Goal: Task Accomplishment & Management: Manage account settings

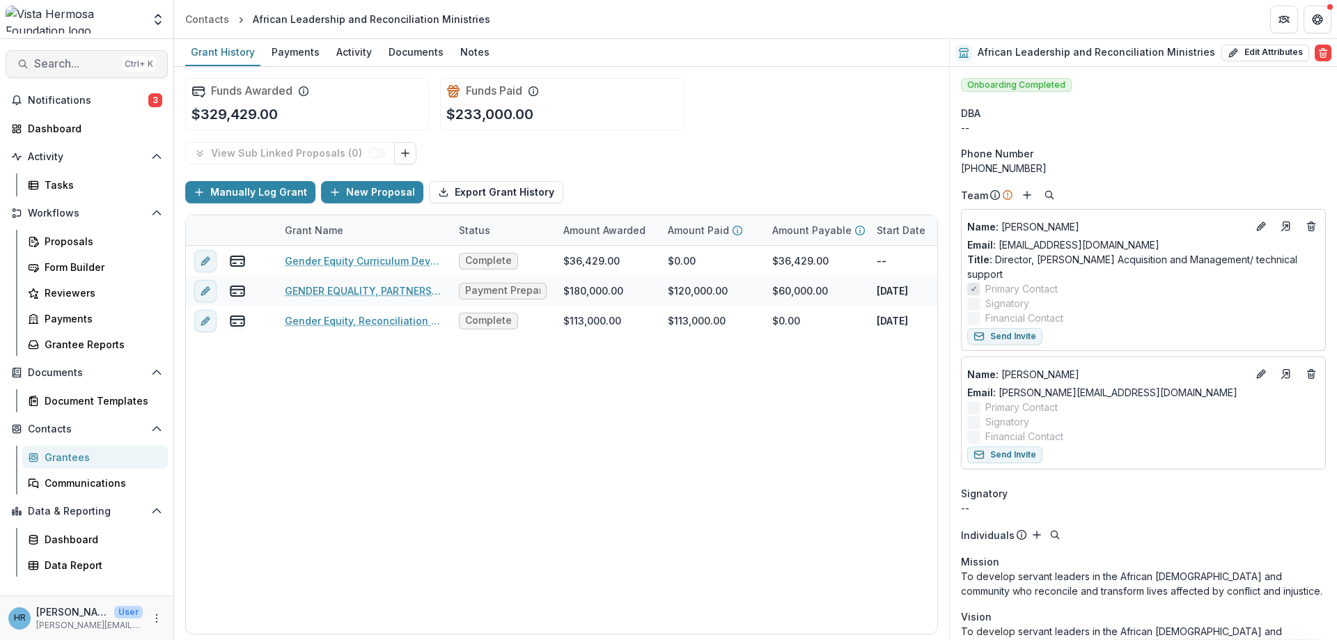
drag, startPoint x: 0, startPoint y: 0, endPoint x: 89, endPoint y: 52, distance: 103.3
click at [89, 52] on button "Search... Ctrl + K" at bounding box center [87, 64] width 162 height 28
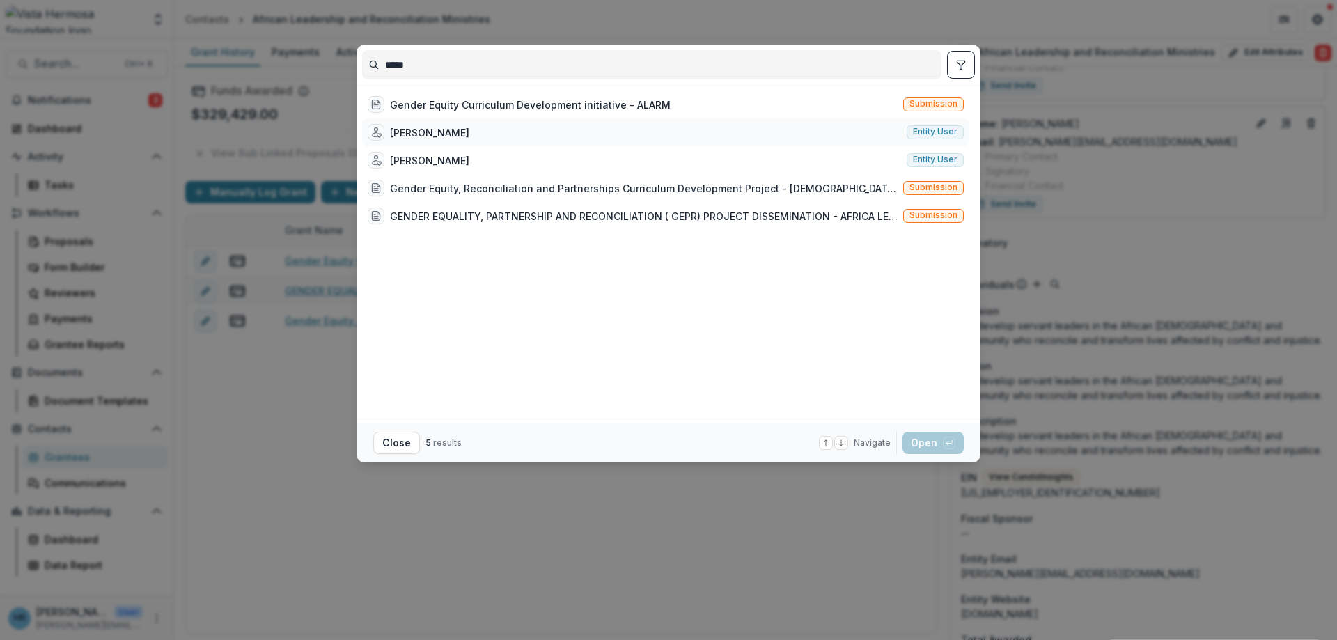
type input "*****"
click at [407, 129] on div "[PERSON_NAME]" at bounding box center [429, 132] width 79 height 15
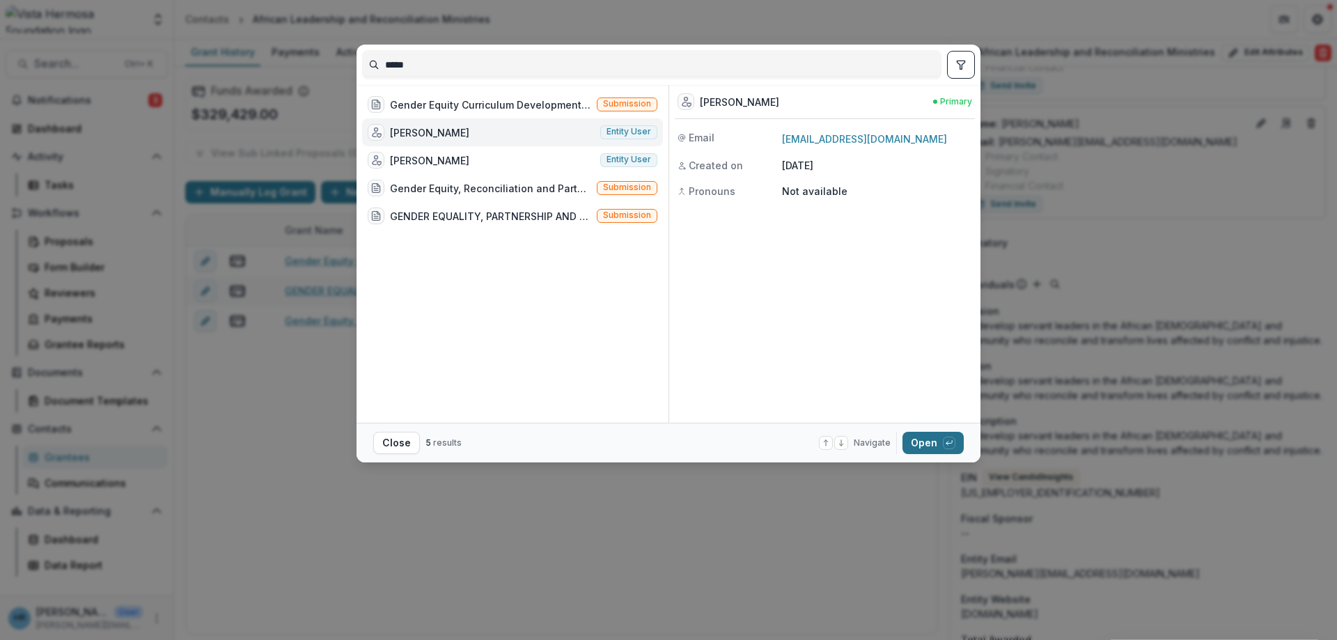
click at [921, 437] on button "Open with enter key" at bounding box center [933, 443] width 61 height 22
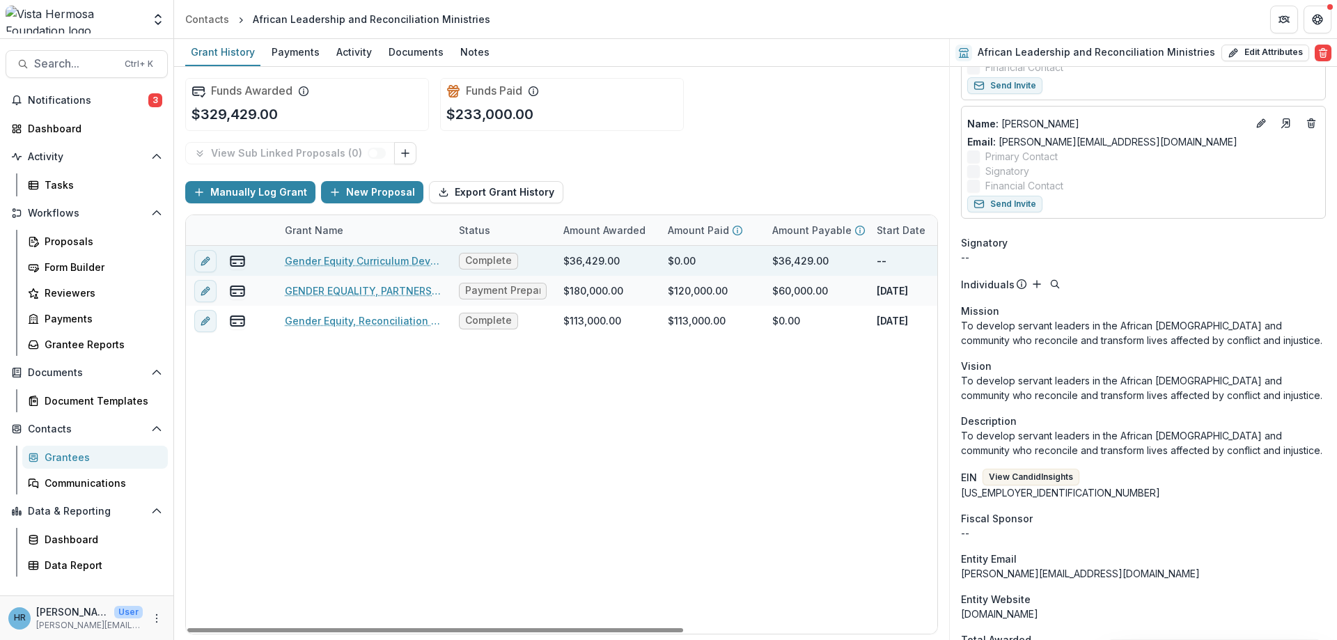
click at [320, 260] on link "Gender Equity Curriculum Development initiative - ALARM" at bounding box center [363, 261] width 157 height 15
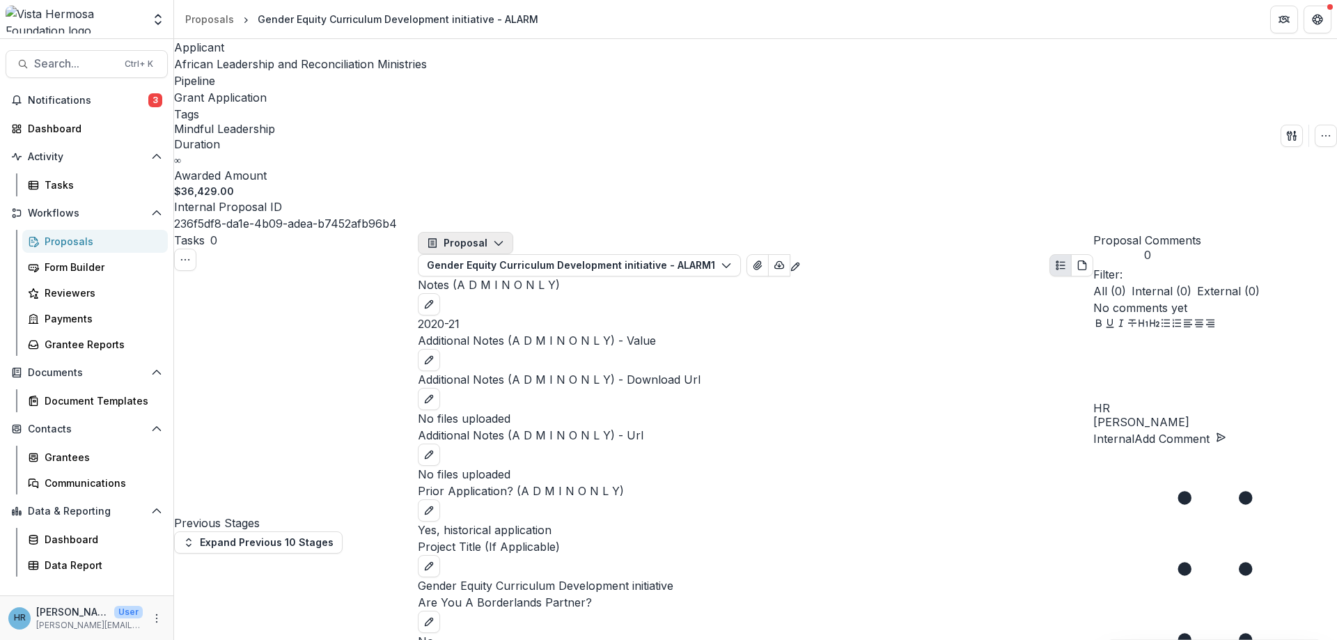
click at [504, 237] on icon "button" at bounding box center [498, 242] width 11 height 11
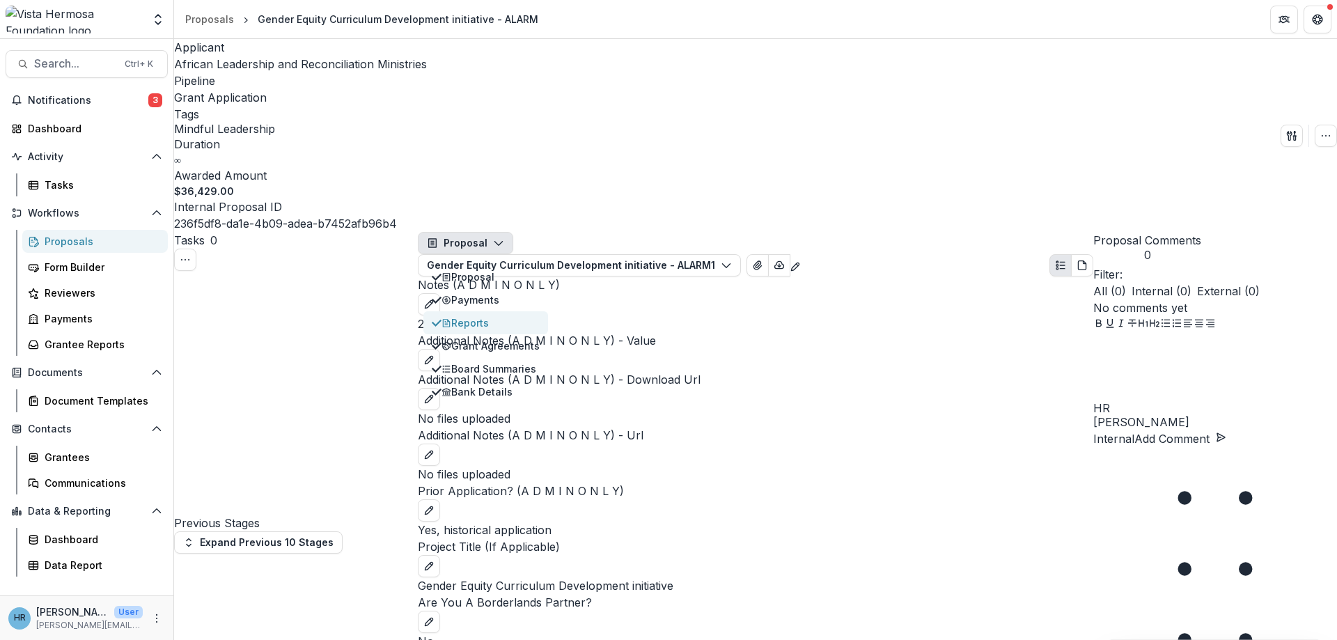
click at [485, 315] on div "Reports" at bounding box center [491, 322] width 98 height 15
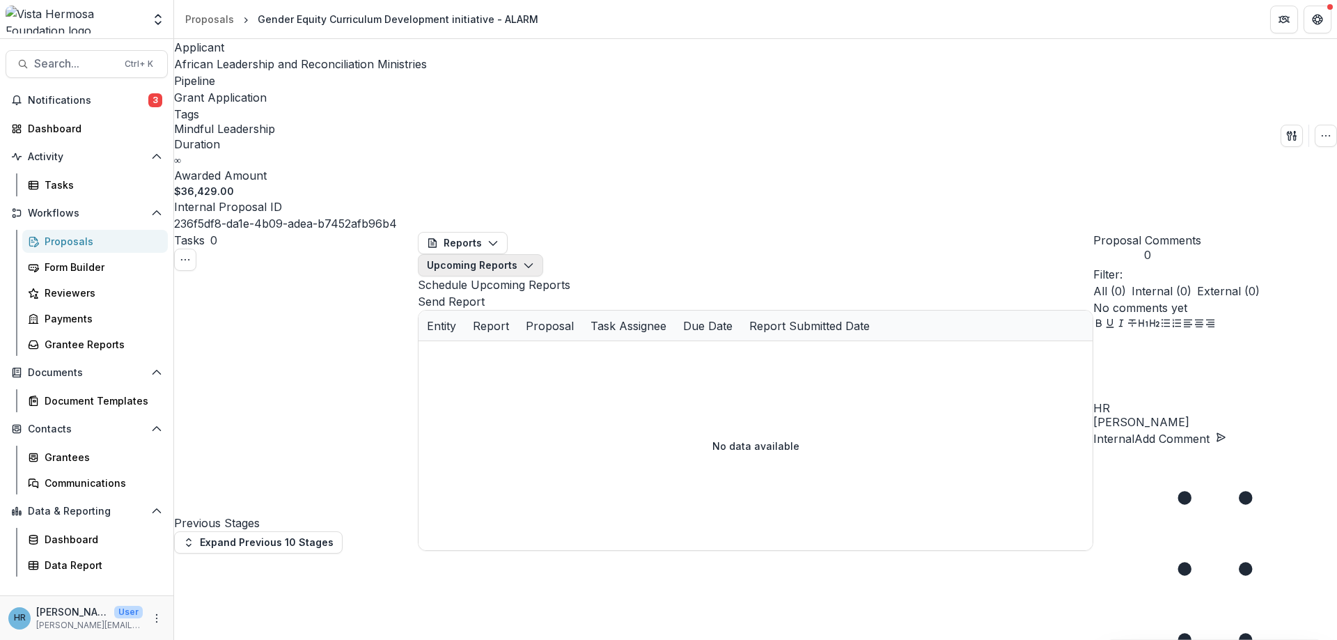
click at [543, 254] on button "Upcoming Reports" at bounding box center [480, 265] width 125 height 22
click at [220, 70] on span "African Leadership and Reconciliation Ministries" at bounding box center [300, 64] width 253 height 14
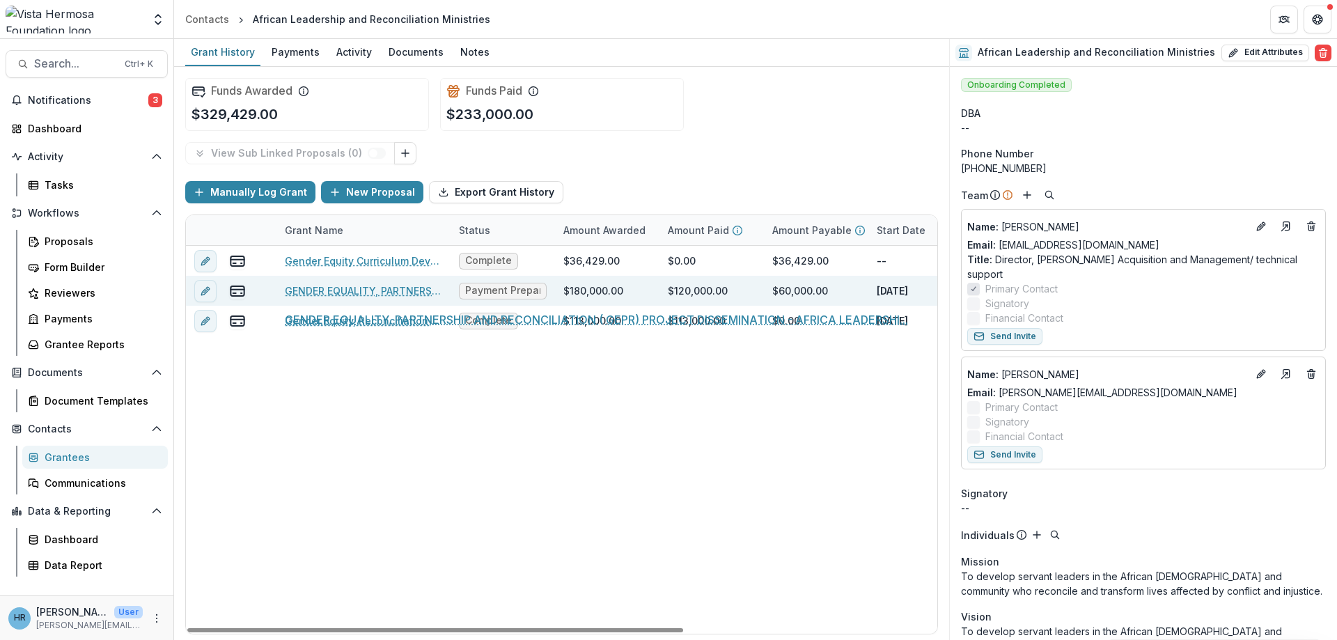
click at [412, 293] on link "GENDER EQUALITY, PARTNERSHIP AND RECONCILIATION ( GEPR) PROJECT DISSEMINATION -…" at bounding box center [363, 290] width 157 height 15
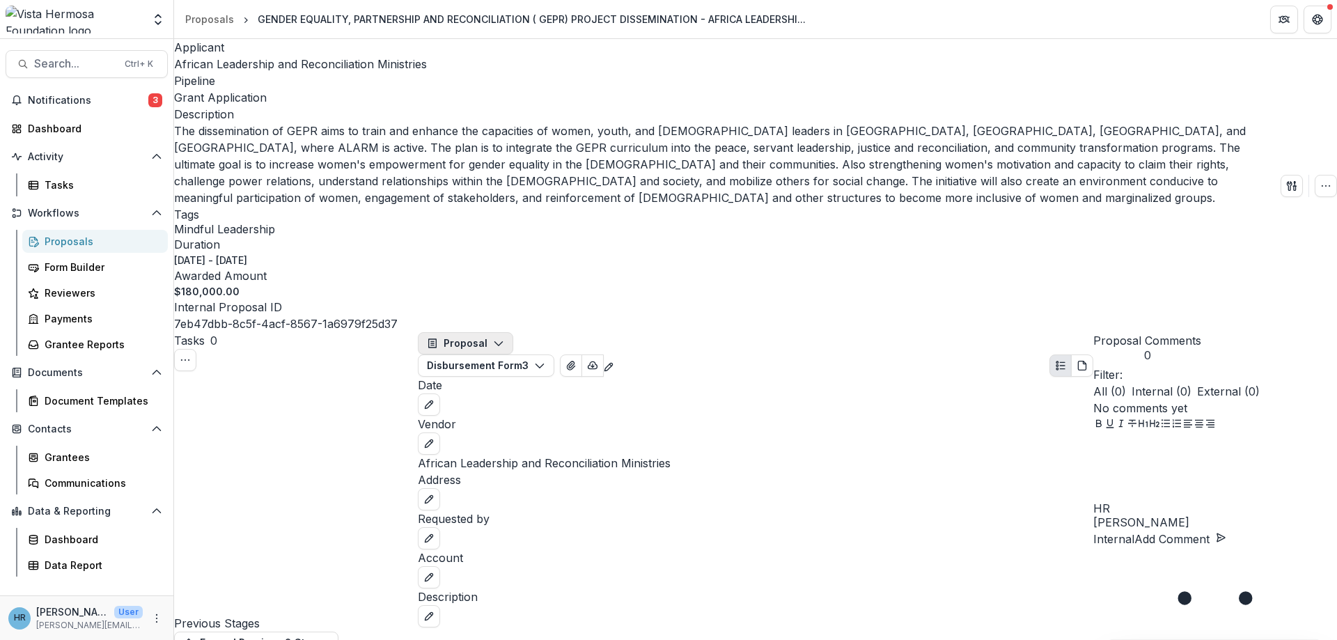
click at [490, 332] on button "Proposal" at bounding box center [465, 343] width 95 height 22
click at [492, 416] on div "Reports" at bounding box center [491, 423] width 98 height 15
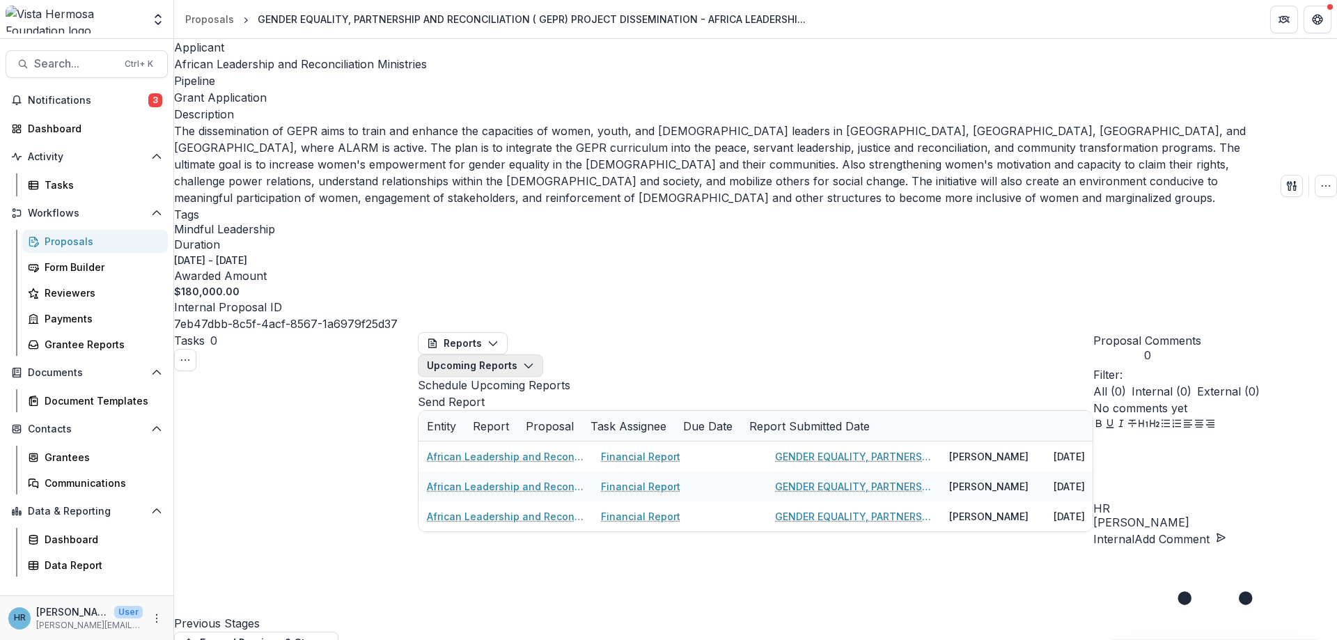
click at [543, 354] on button "Upcoming Reports" at bounding box center [480, 365] width 125 height 22
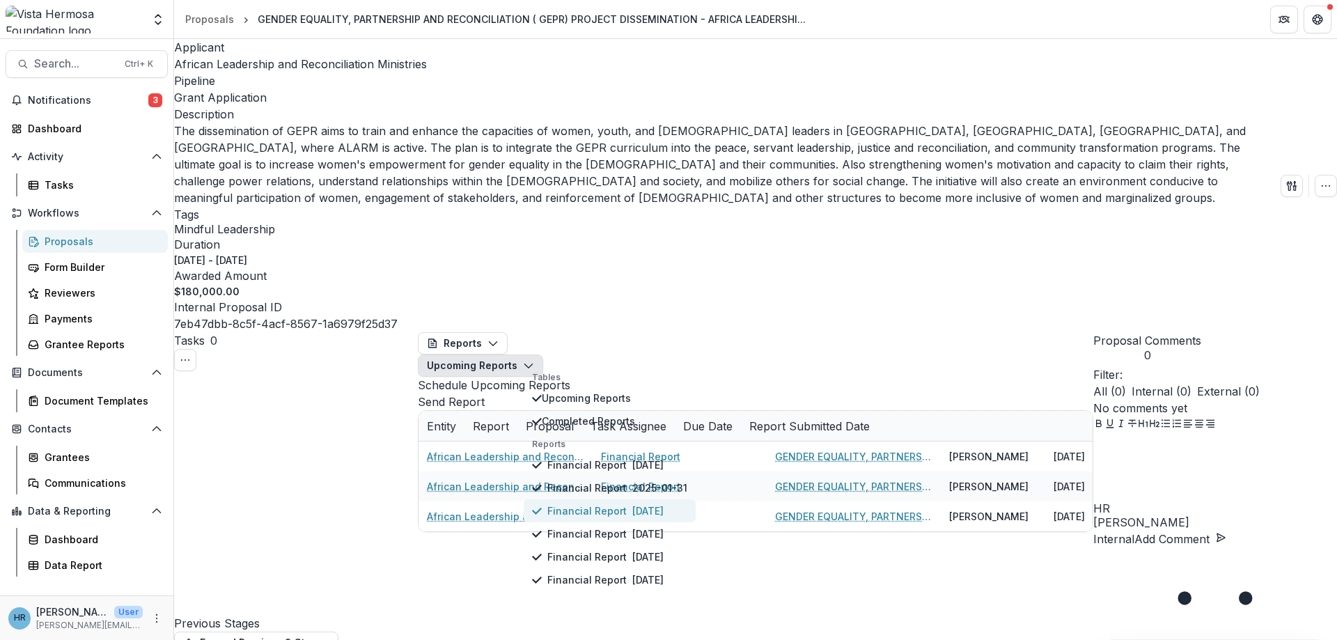
click at [595, 504] on p "Financial Report" at bounding box center [586, 511] width 79 height 15
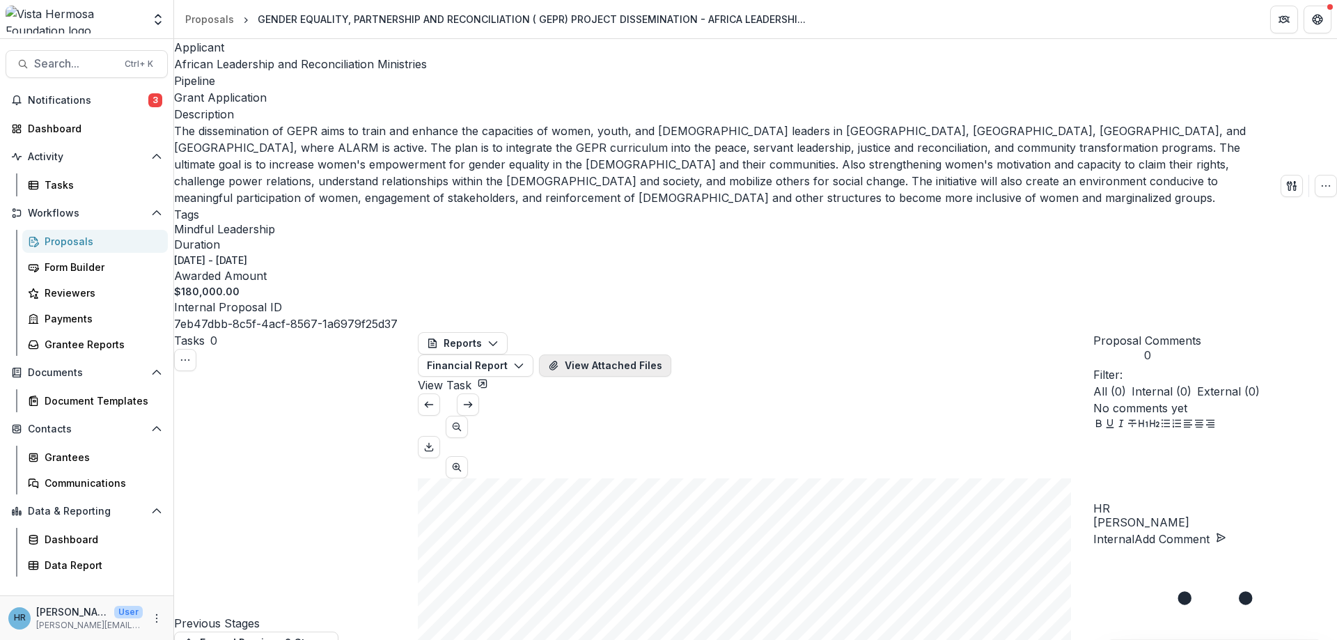
click at [671, 354] on button "View Attached Files" at bounding box center [605, 365] width 132 height 22
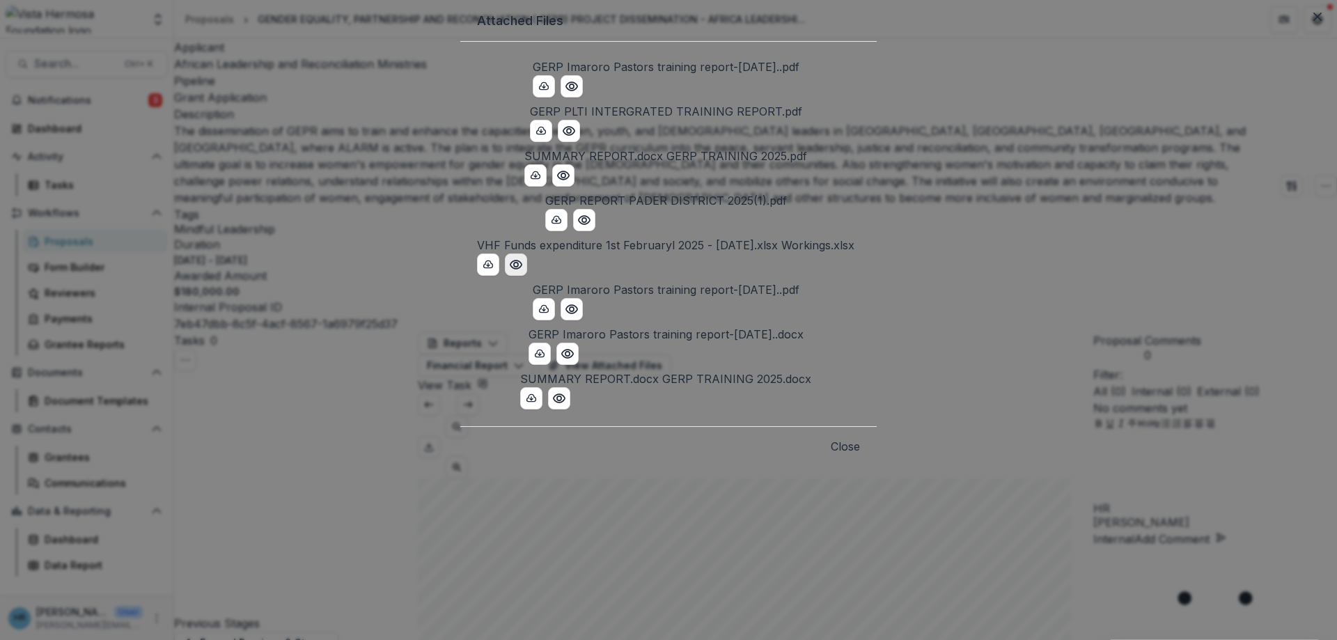
click at [514, 267] on circle "Preview VHF Funds expenditure 1st Februaryl 2025 - 31th July 2025.xlsx Workings…" at bounding box center [516, 265] width 4 height 4
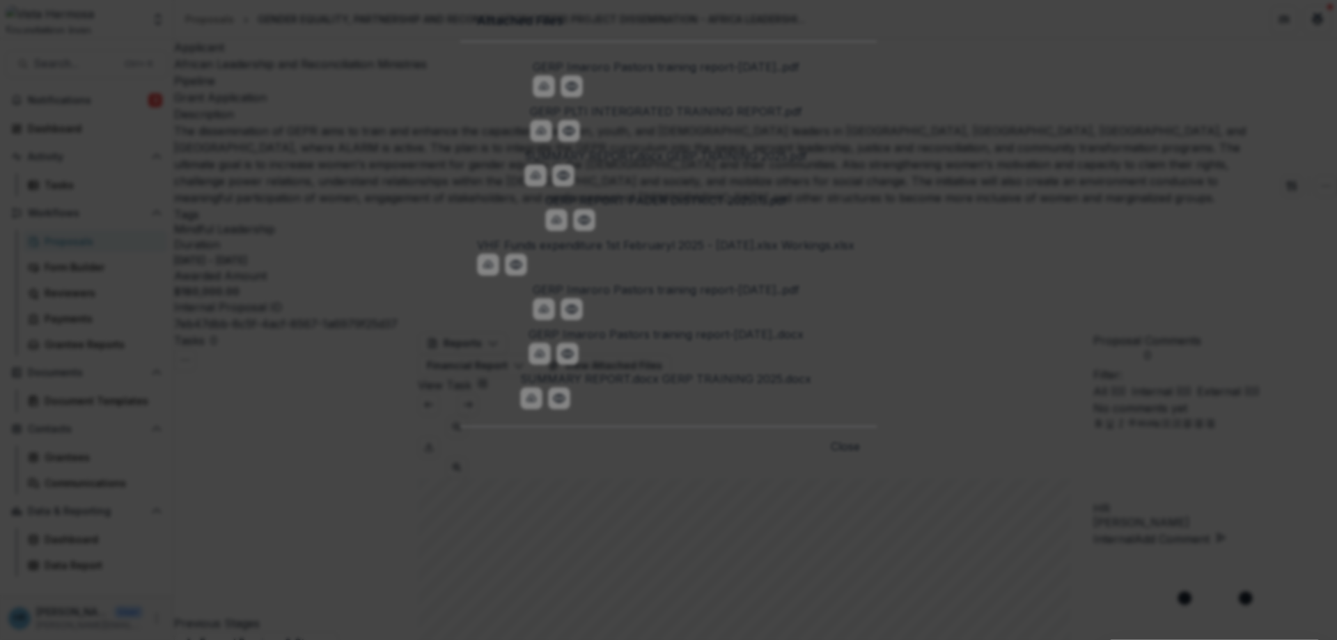
click at [1314, 21] on icon "Close" at bounding box center [1318, 17] width 8 height 8
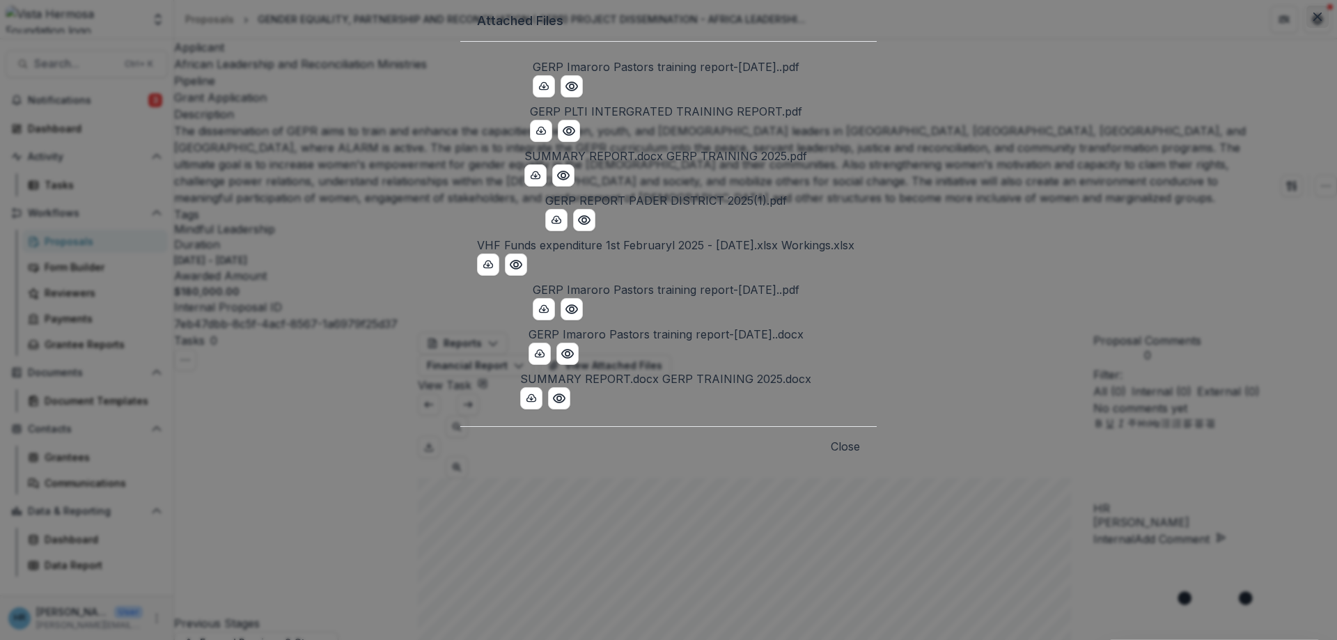
click at [1314, 21] on icon "Close" at bounding box center [1318, 17] width 8 height 8
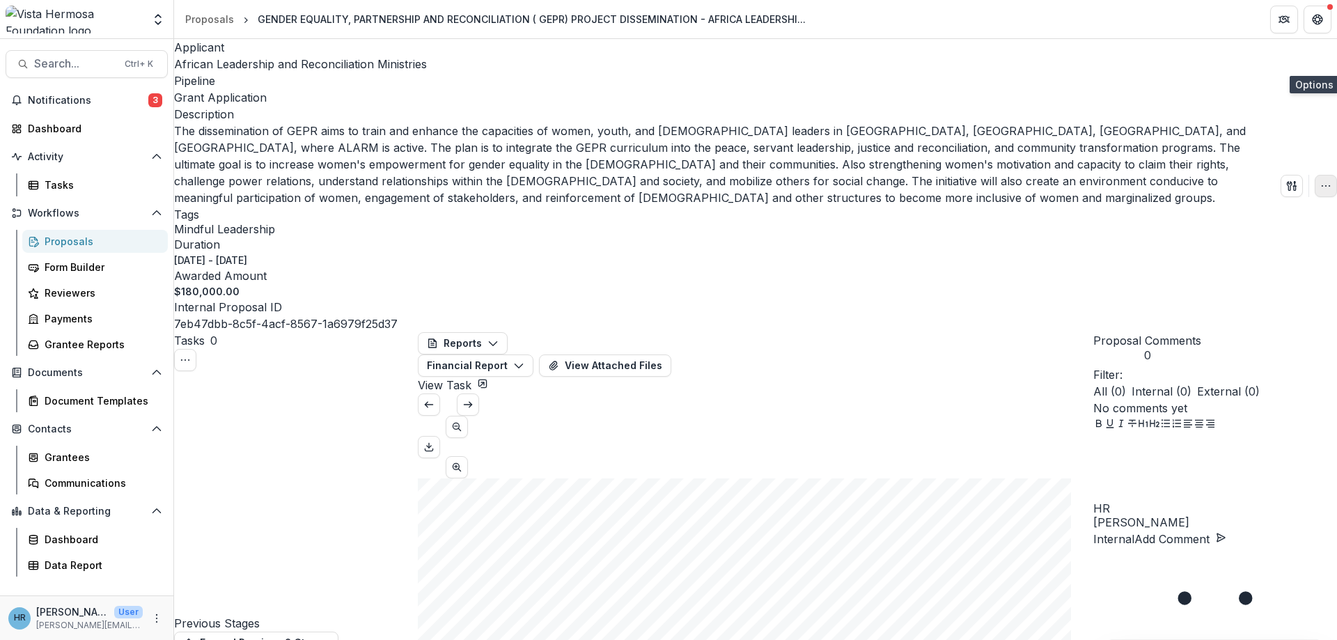
click at [1320, 180] on icon "button" at bounding box center [1325, 185] width 11 height 11
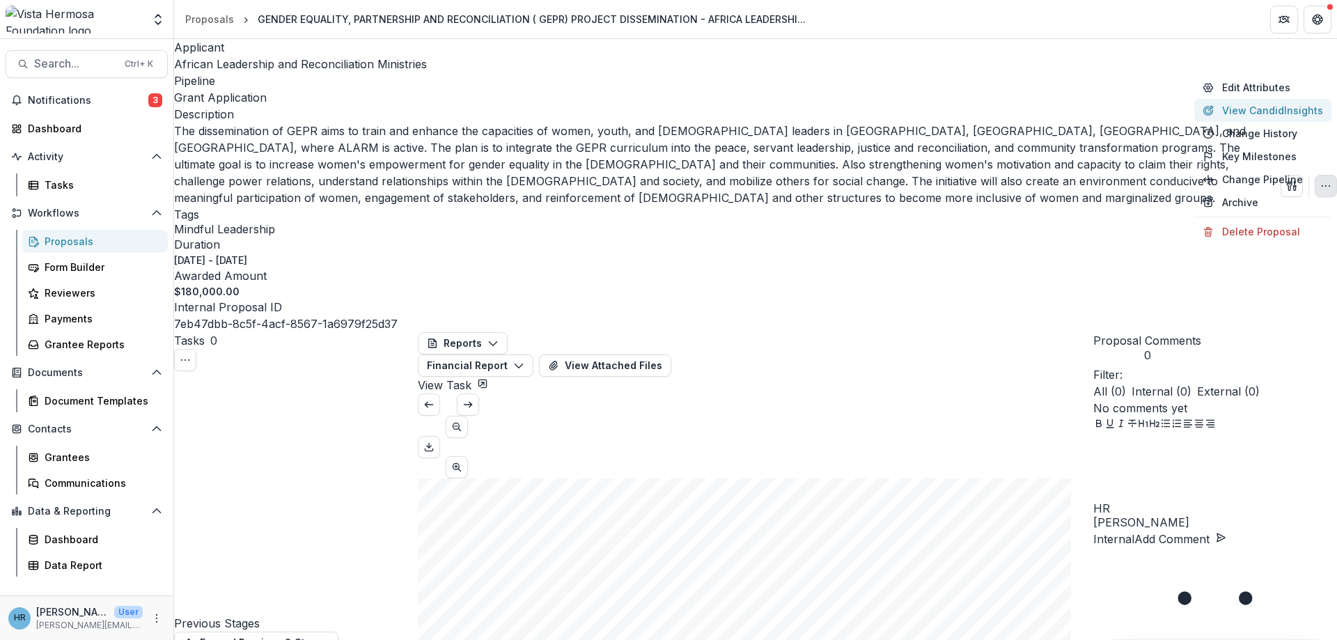
click at [1250, 116] on button "View Candid Insights" at bounding box center [1262, 110] width 137 height 23
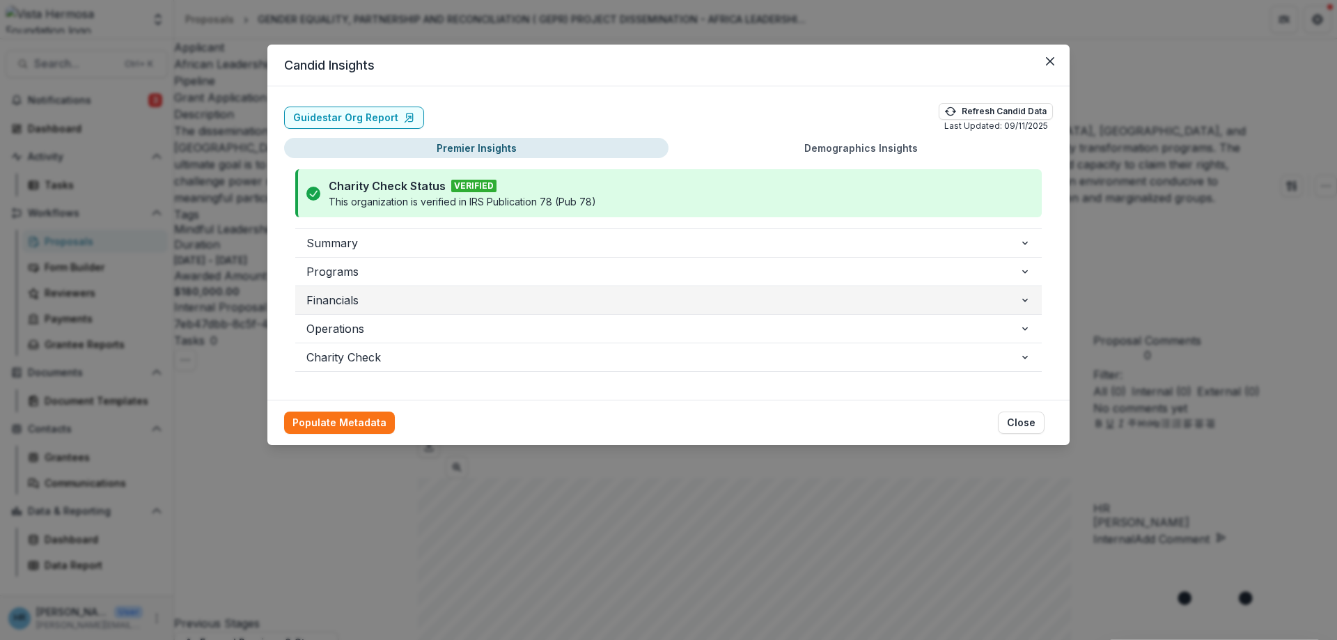
click at [366, 300] on span "Financials" at bounding box center [662, 300] width 713 height 17
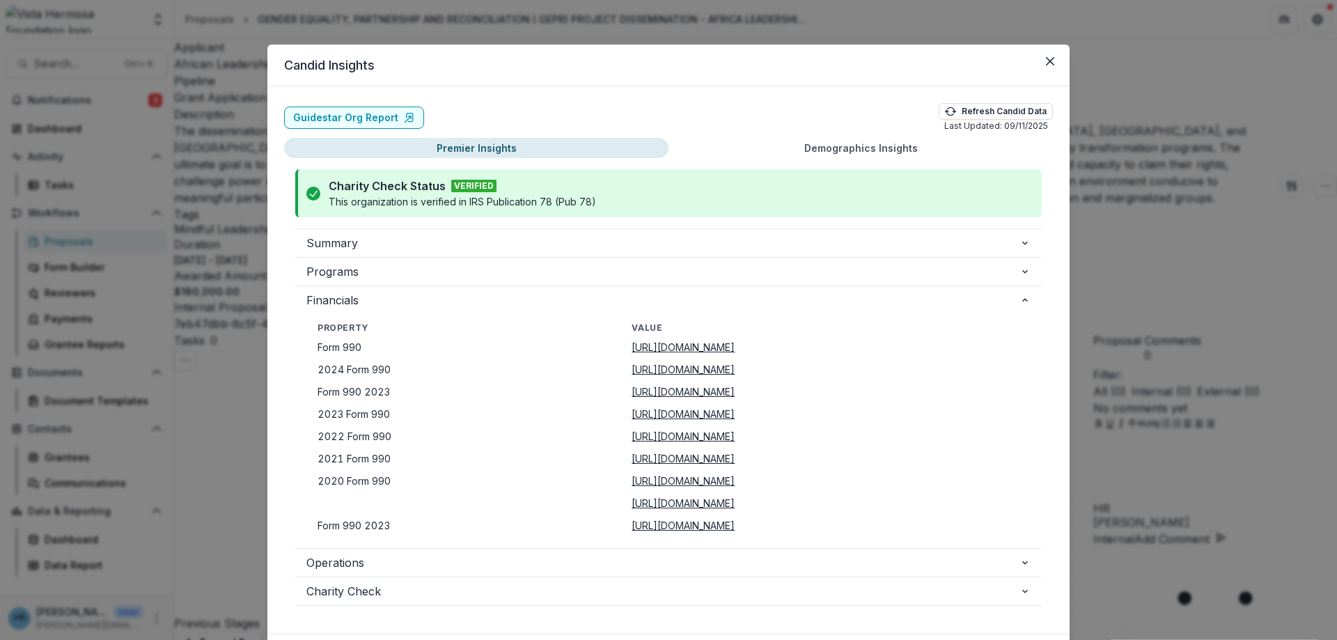
click at [632, 350] on u "[URL][DOMAIN_NAME]" at bounding box center [683, 347] width 103 height 12
click at [244, 58] on div "Candid Insights Guidestar Org Report Refresh Candid Data Last Updated: [DATE] P…" at bounding box center [668, 320] width 1337 height 640
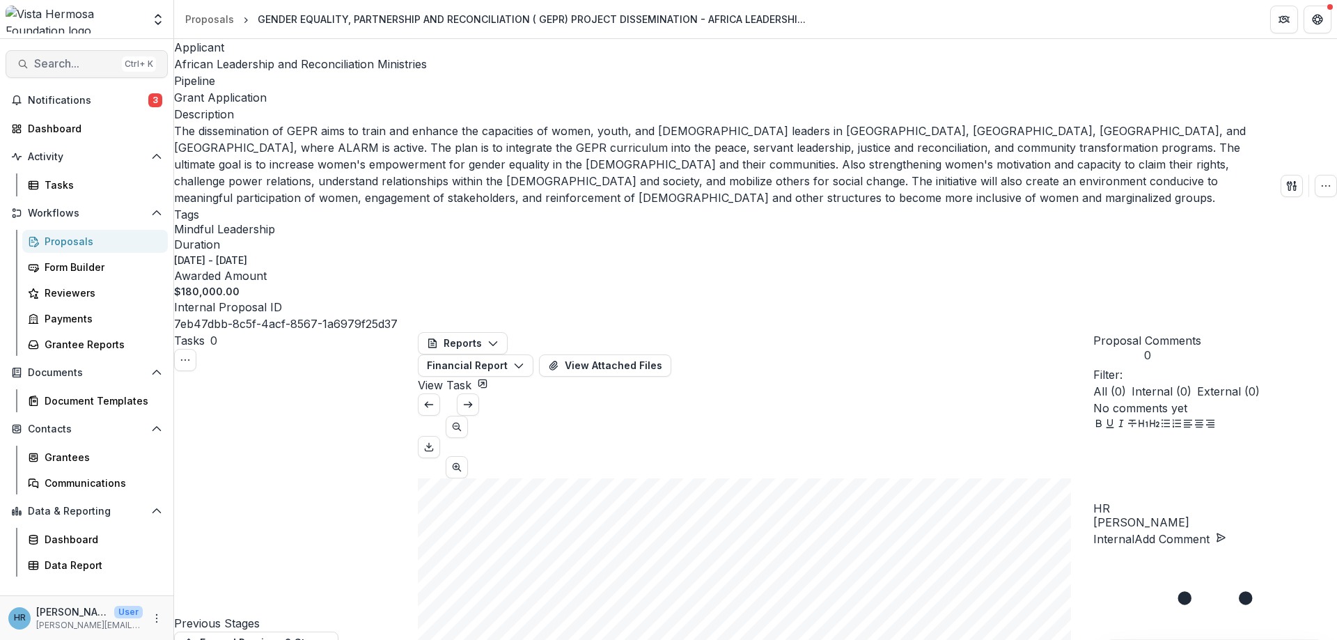
click at [86, 60] on span "Search..." at bounding box center [75, 63] width 82 height 13
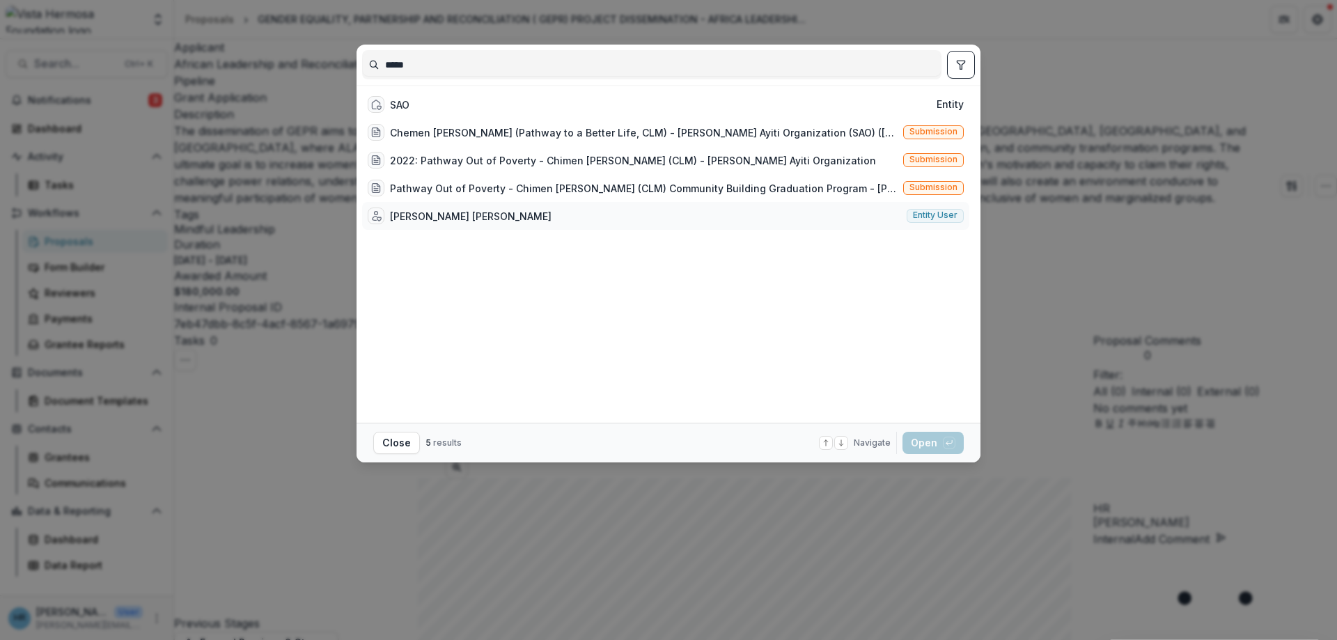
type input "*****"
click at [425, 212] on div "[PERSON_NAME] [PERSON_NAME]" at bounding box center [471, 216] width 162 height 15
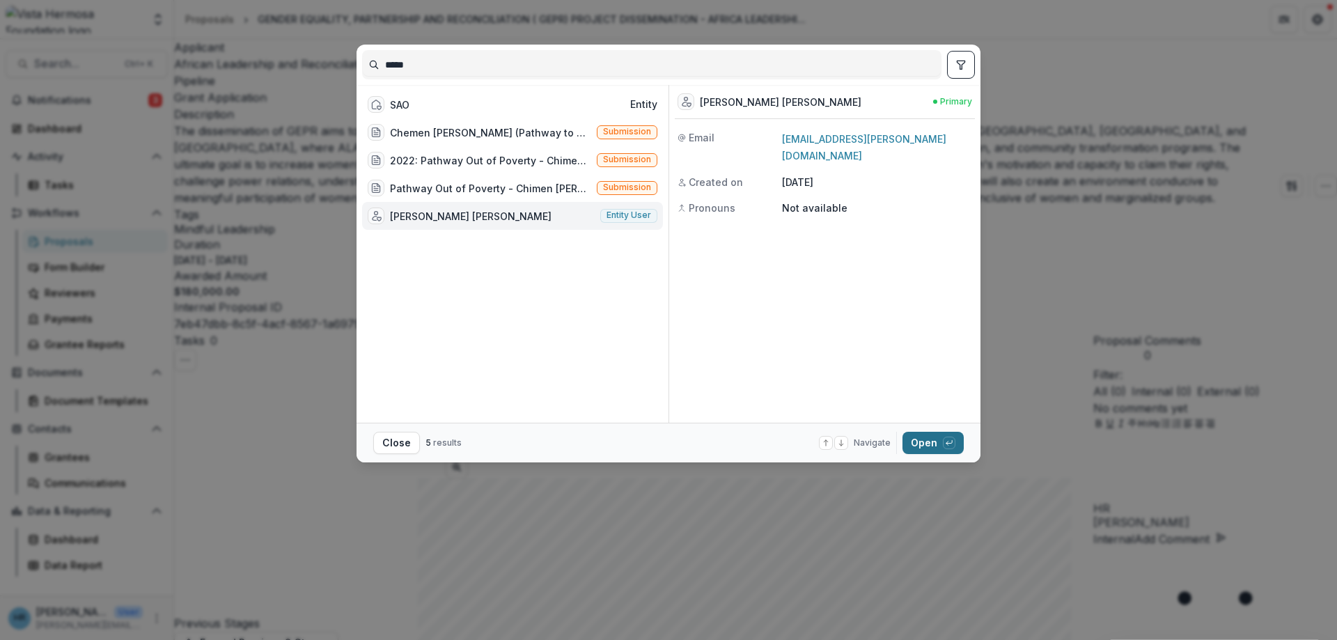
click at [951, 446] on icon "button" at bounding box center [949, 443] width 8 height 8
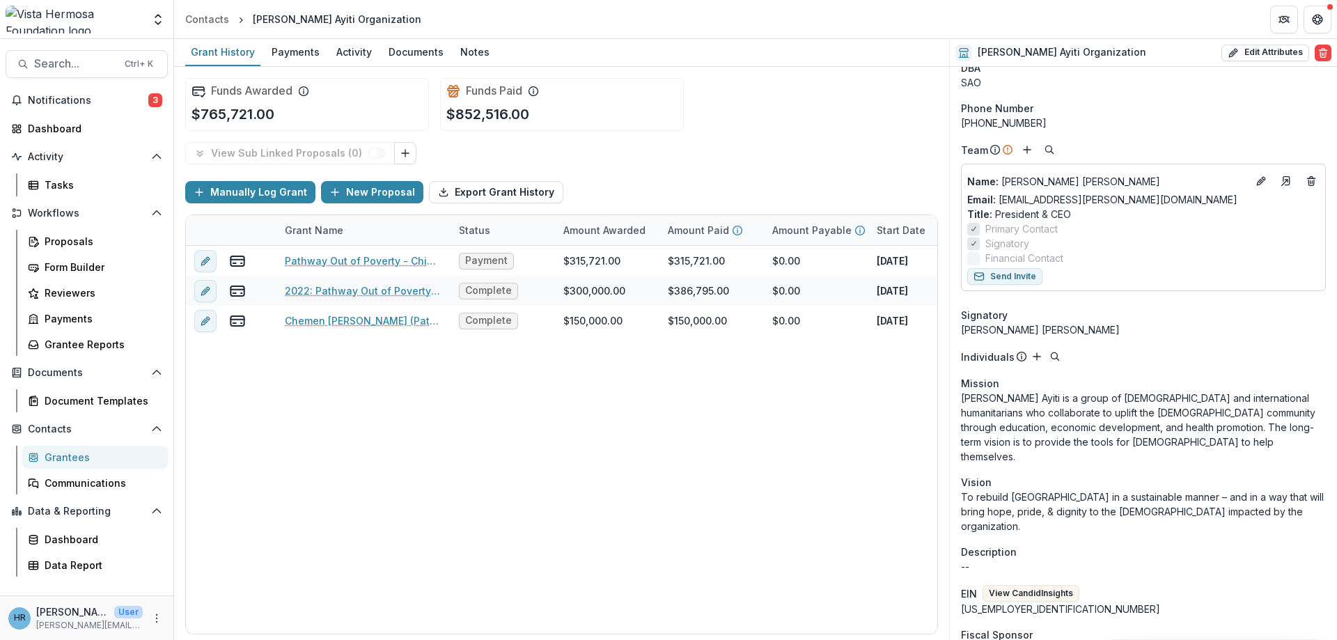
scroll to position [84, 0]
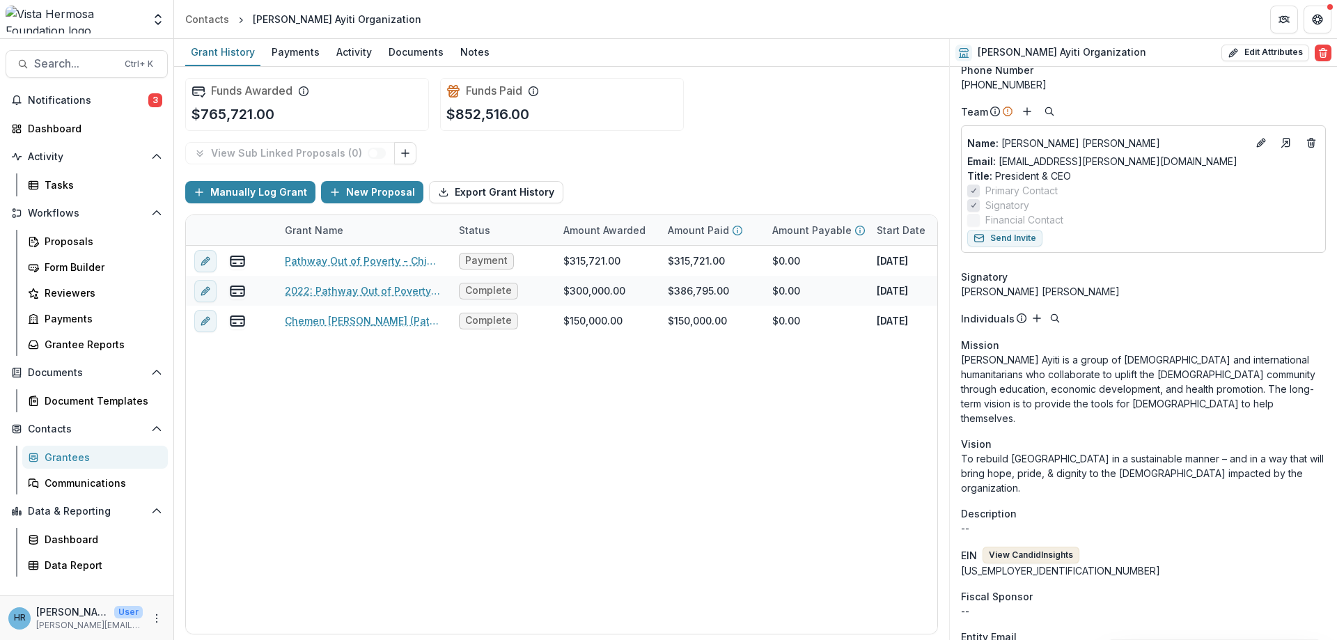
click at [1053, 547] on button "View Candid Insights" at bounding box center [1031, 555] width 97 height 17
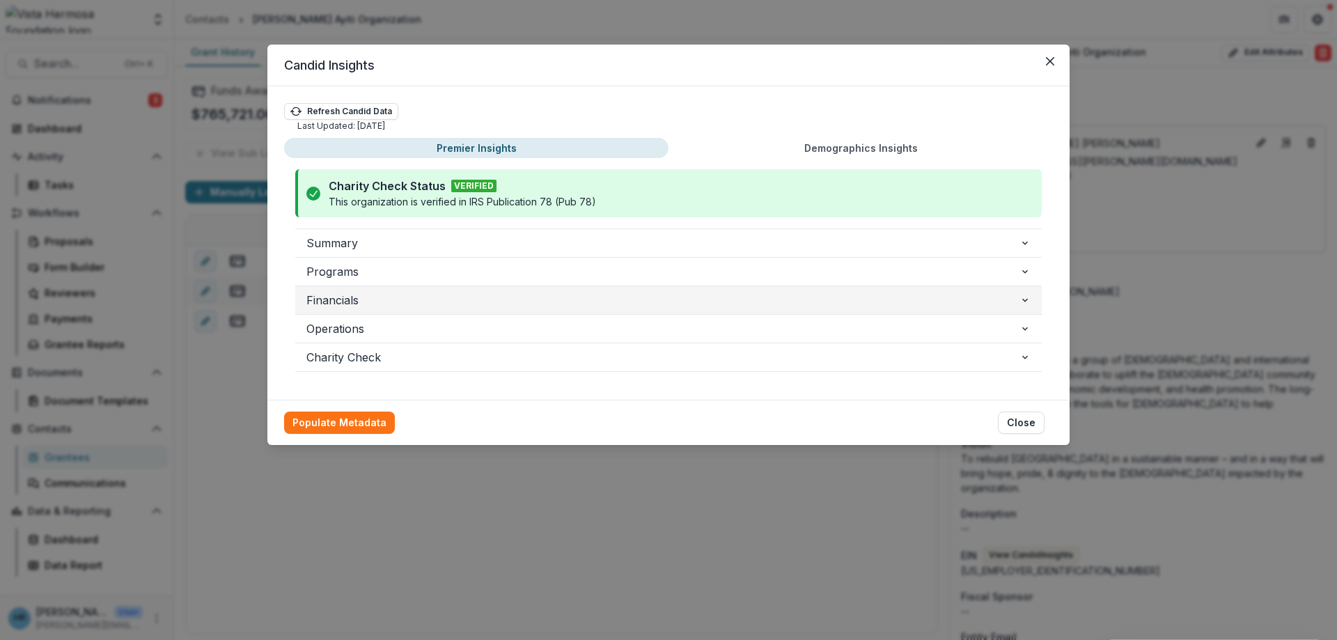
click at [397, 297] on span "Financials" at bounding box center [662, 300] width 713 height 17
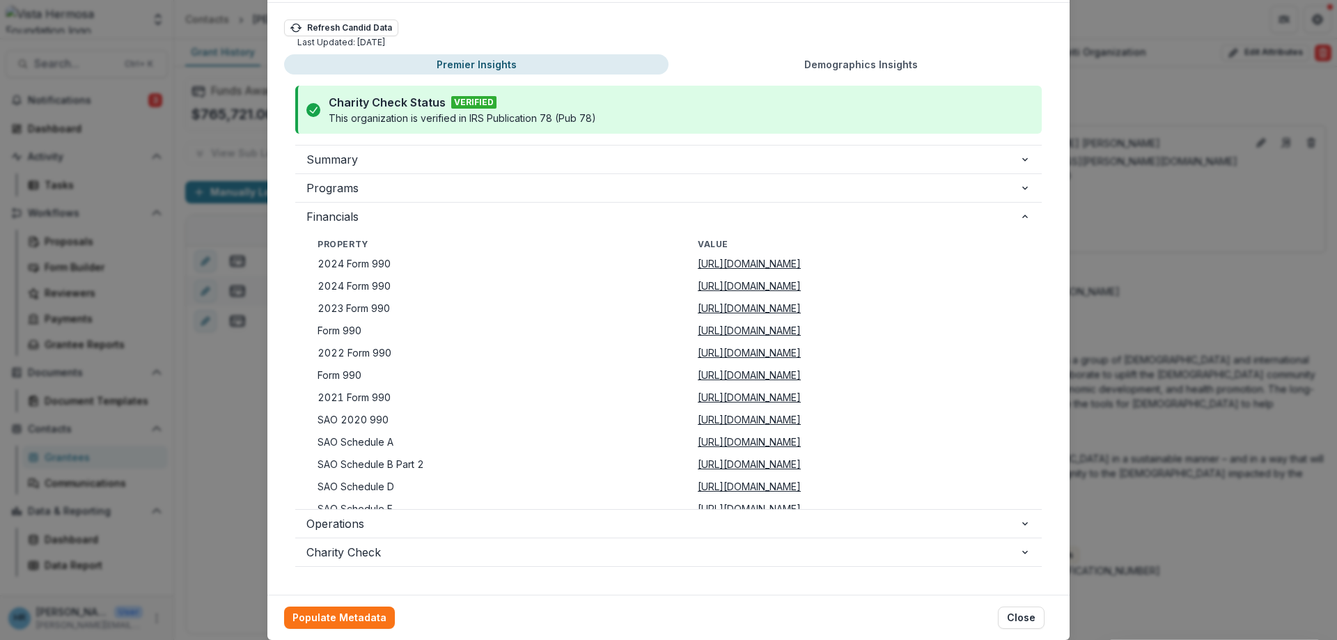
click at [698, 263] on u "[URL][DOMAIN_NAME]" at bounding box center [749, 264] width 103 height 12
click at [1240, 318] on div "Candid Insights Refresh Candid Data Last Updated: [DATE] Premier Insights Demog…" at bounding box center [668, 320] width 1337 height 640
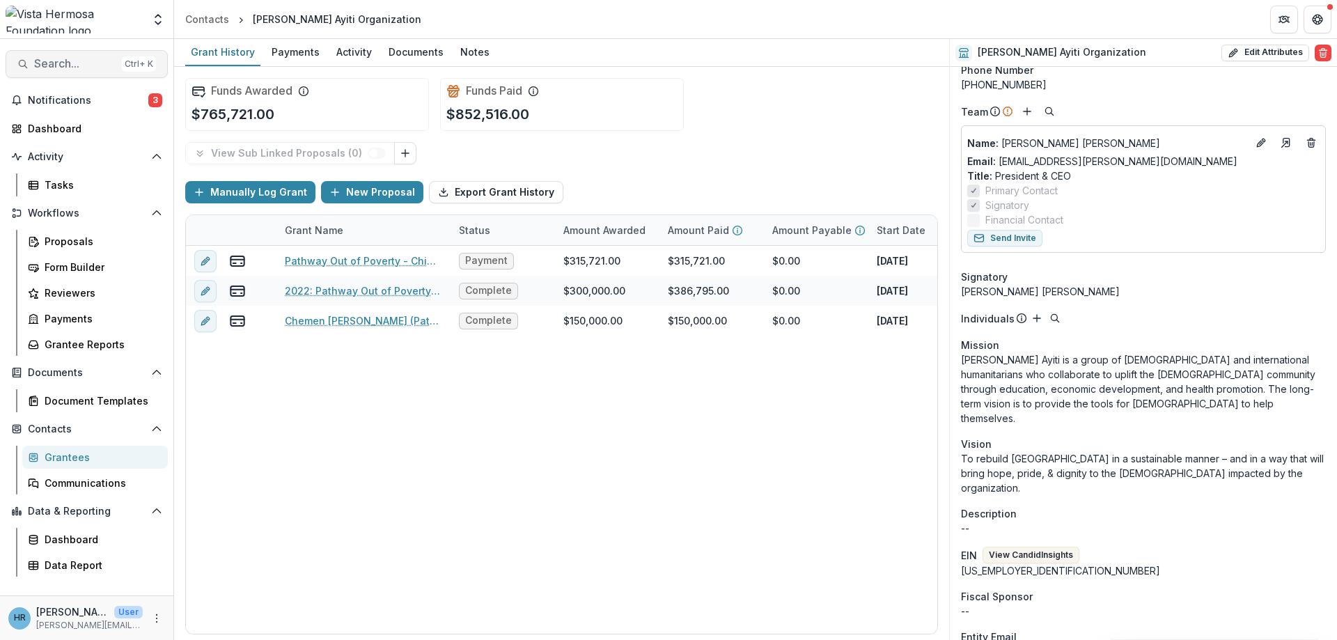
click at [76, 69] on span "Search..." at bounding box center [75, 63] width 82 height 13
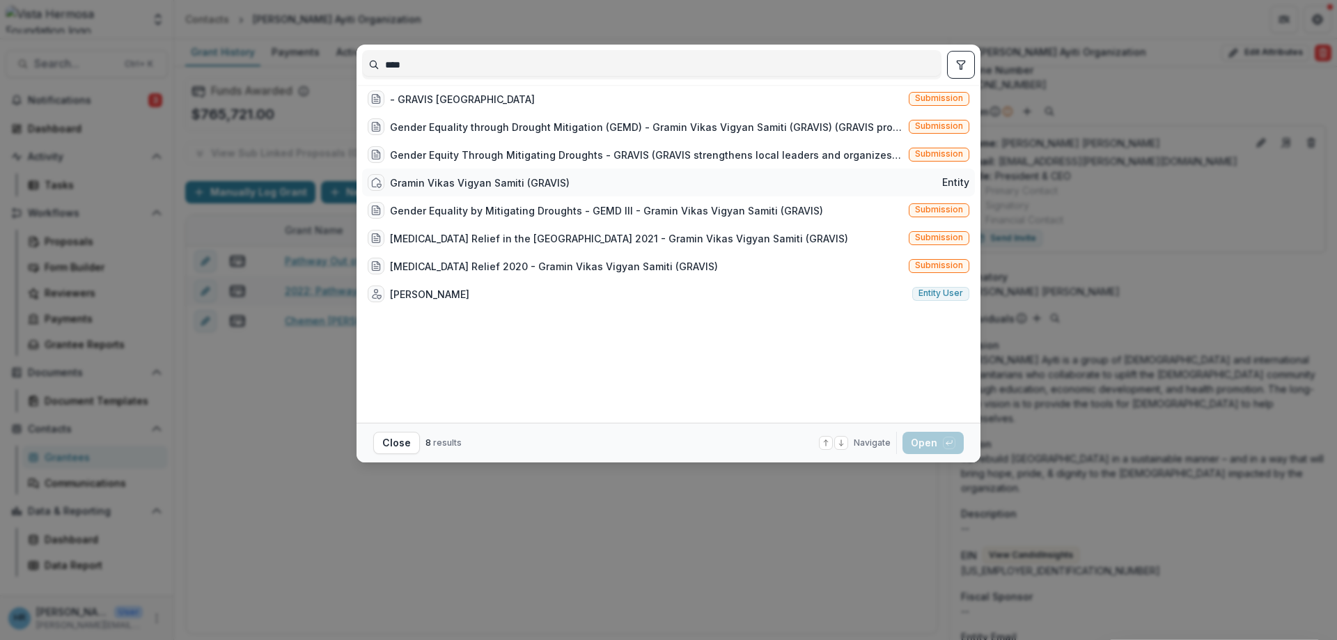
type input "****"
click at [419, 189] on div "Gramin Vikas Vigyan Samiti (GRAVIS)" at bounding box center [480, 183] width 180 height 15
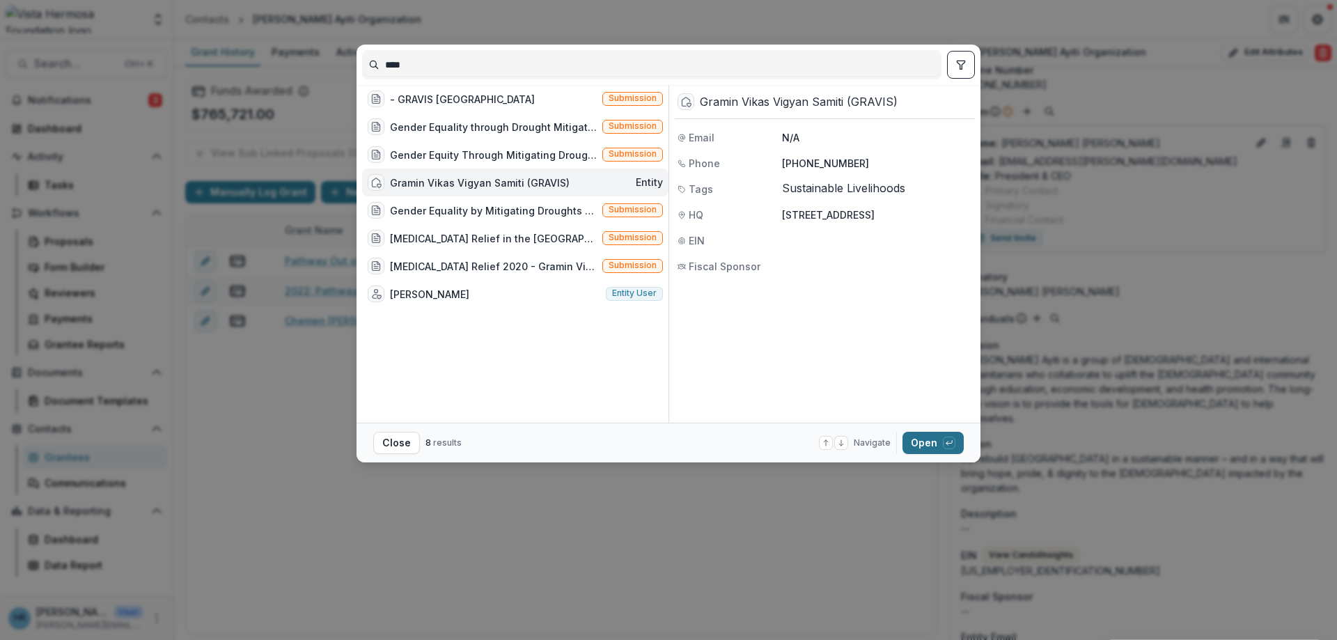
click at [924, 442] on button "Open with enter key" at bounding box center [933, 443] width 61 height 22
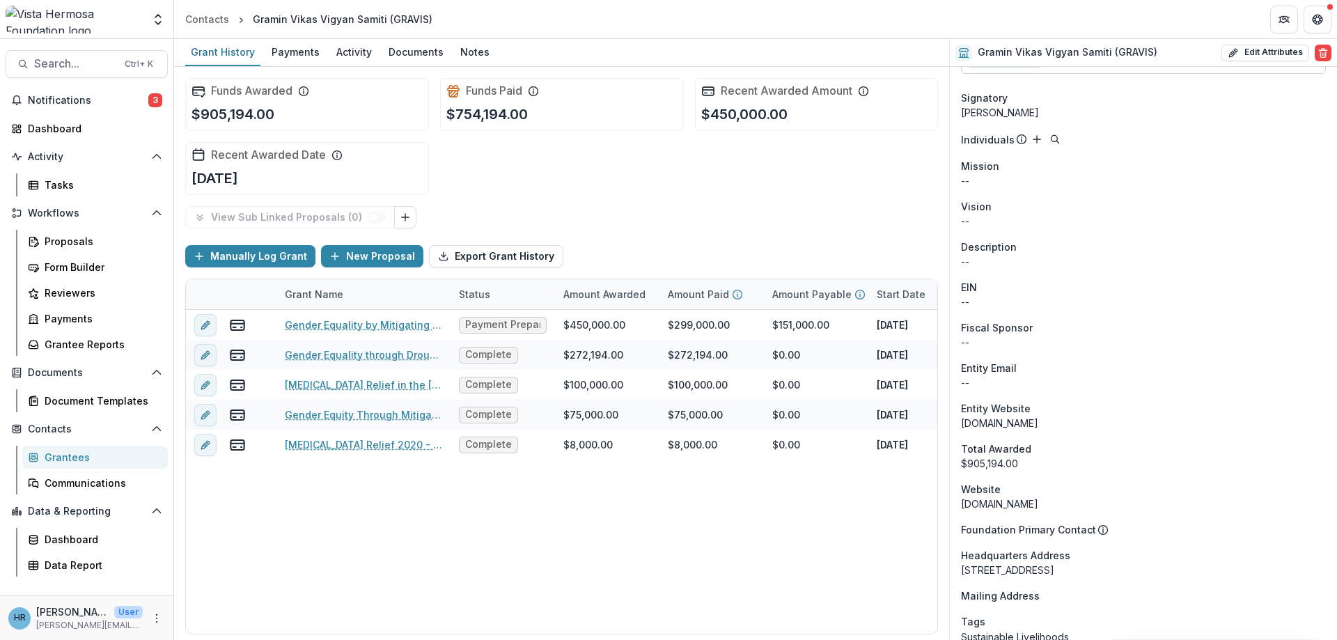
scroll to position [244, 0]
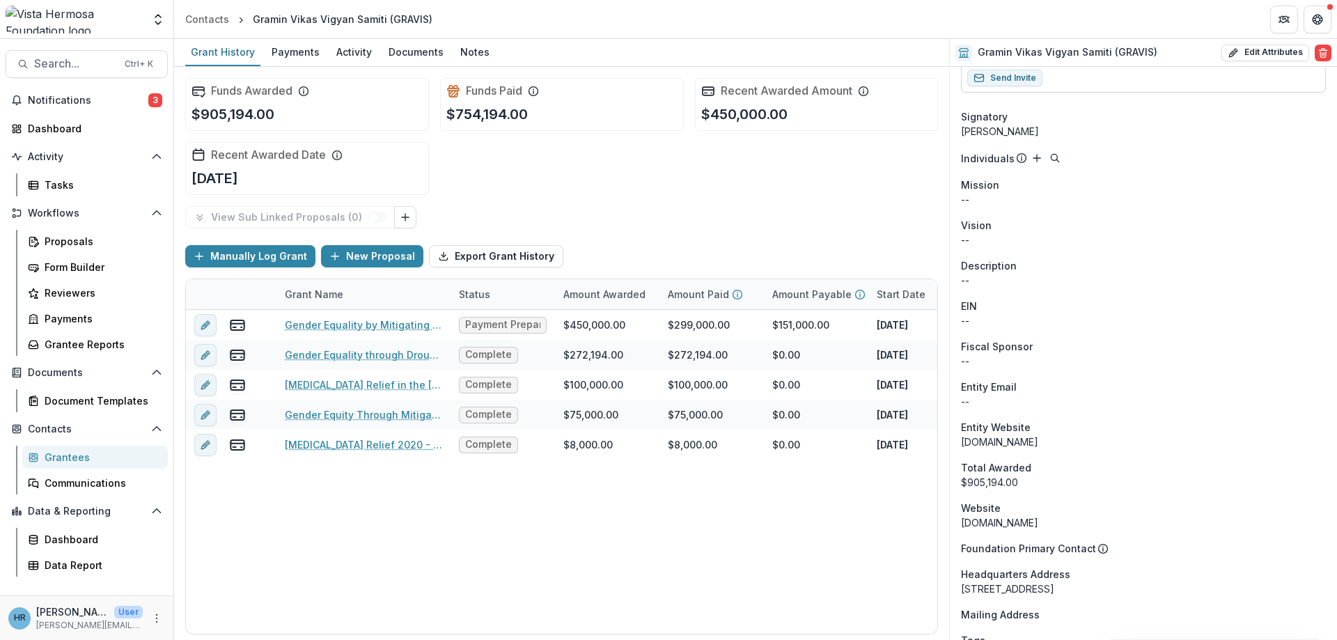
click at [1022, 443] on div "[DOMAIN_NAME]" at bounding box center [1143, 442] width 365 height 15
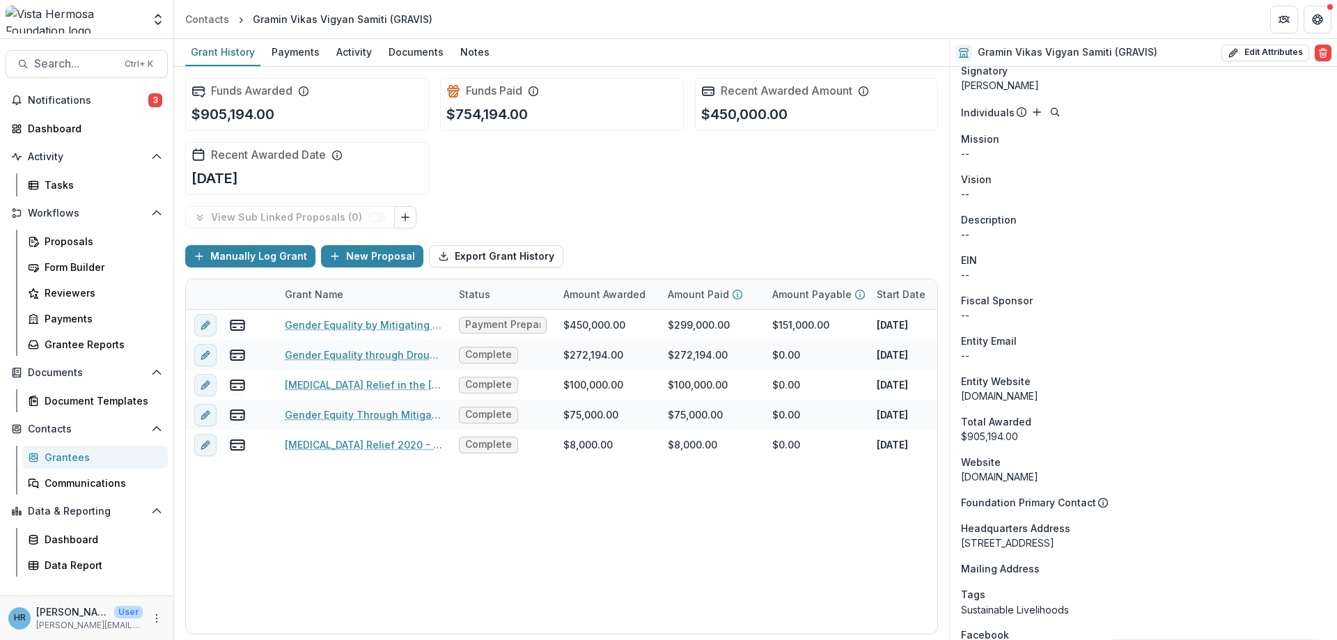
scroll to position [327, 0]
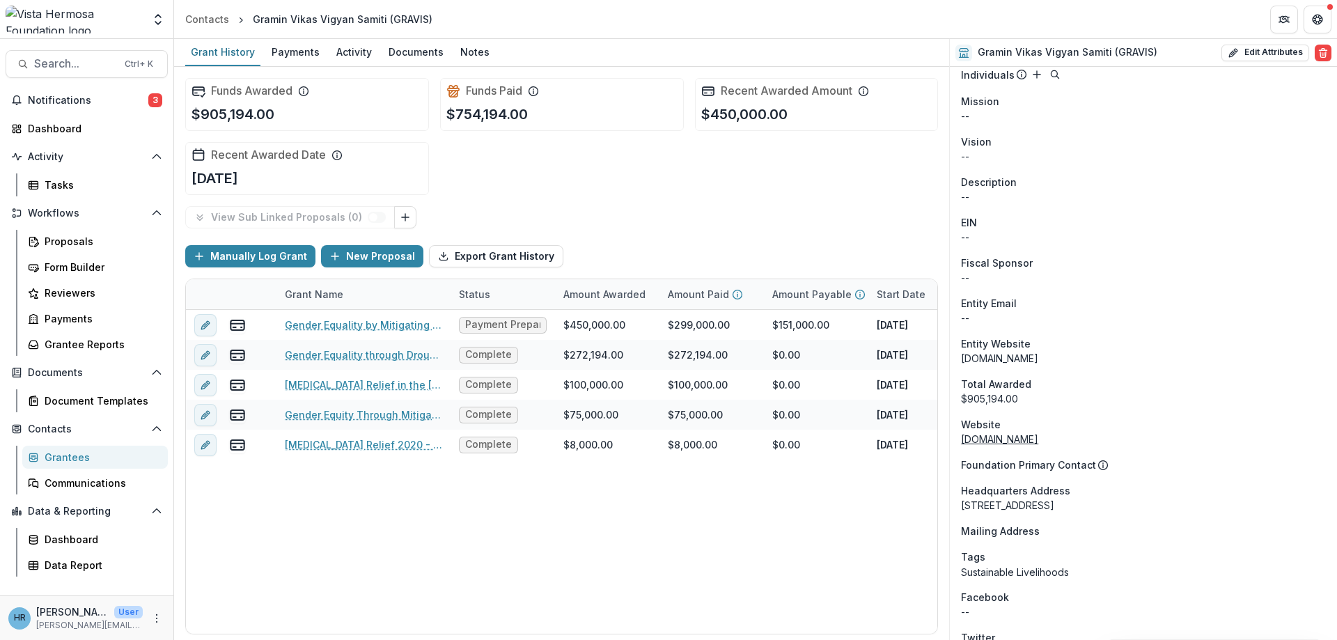
click at [1017, 441] on link "[DOMAIN_NAME]" at bounding box center [999, 439] width 77 height 12
click at [966, 236] on div "--" at bounding box center [1143, 237] width 365 height 15
click at [1260, 52] on button "Edit Attributes" at bounding box center [1266, 53] width 88 height 17
select select
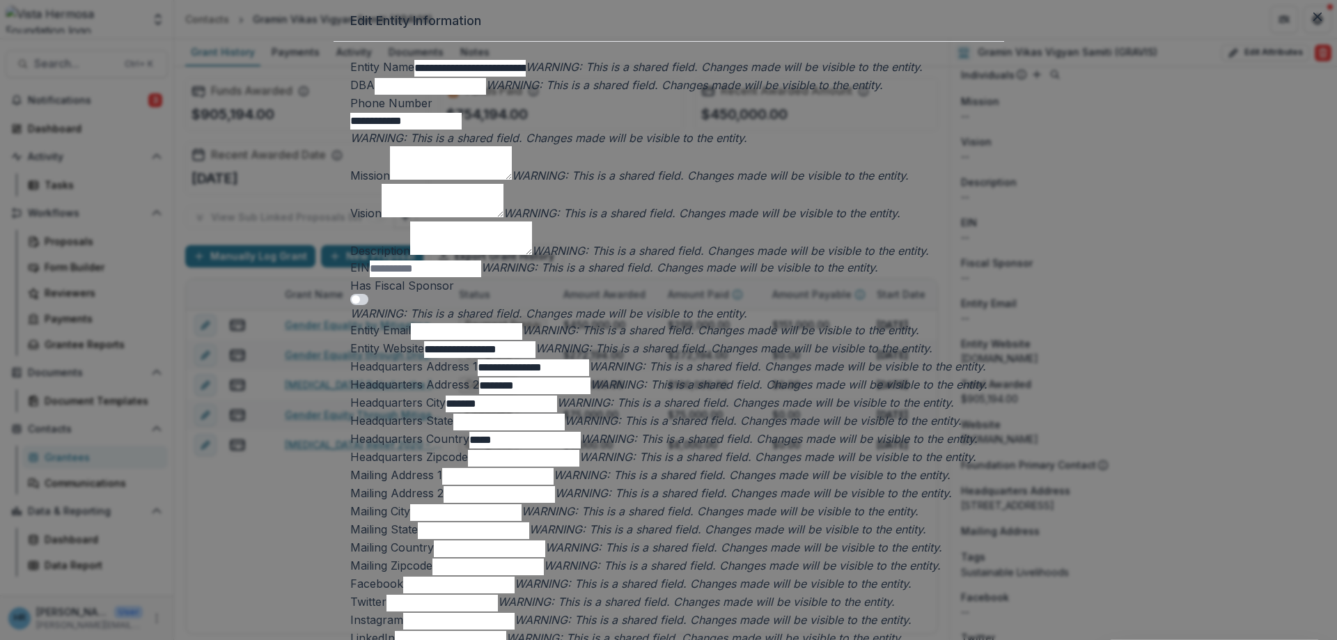
scroll to position [501, 0]
click at [481, 260] on input "EIN" at bounding box center [425, 268] width 111 height 17
paste input "**********"
type input "**********"
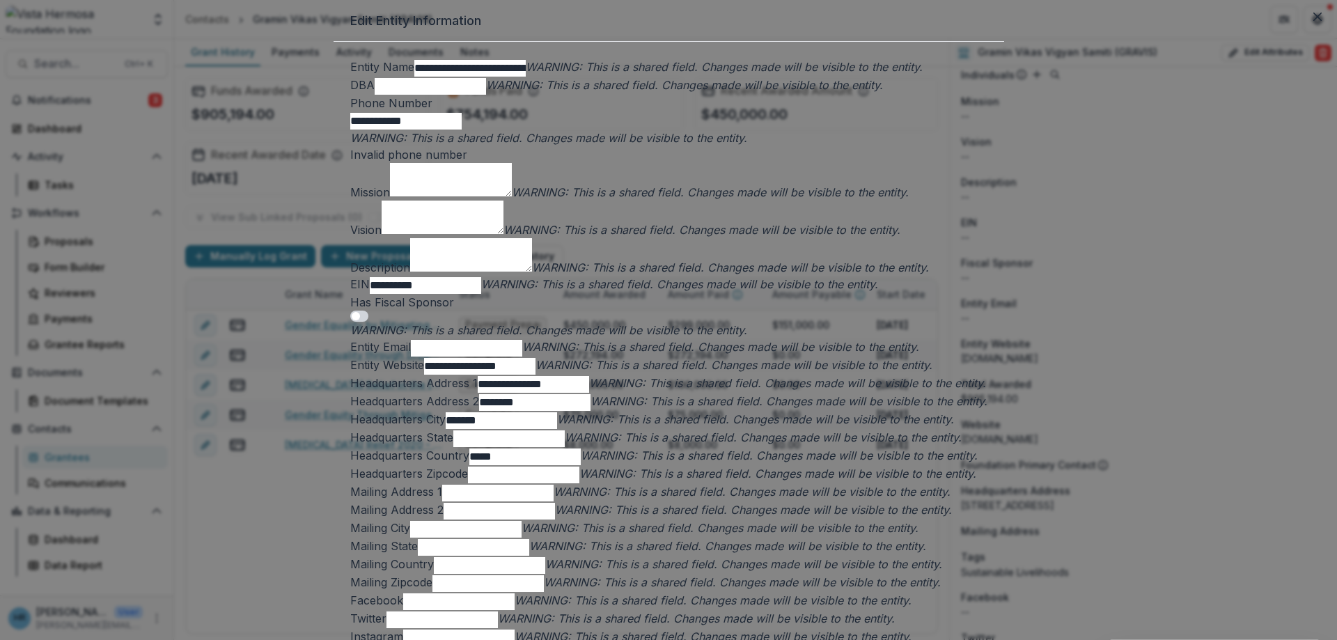
scroll to position [1, 0]
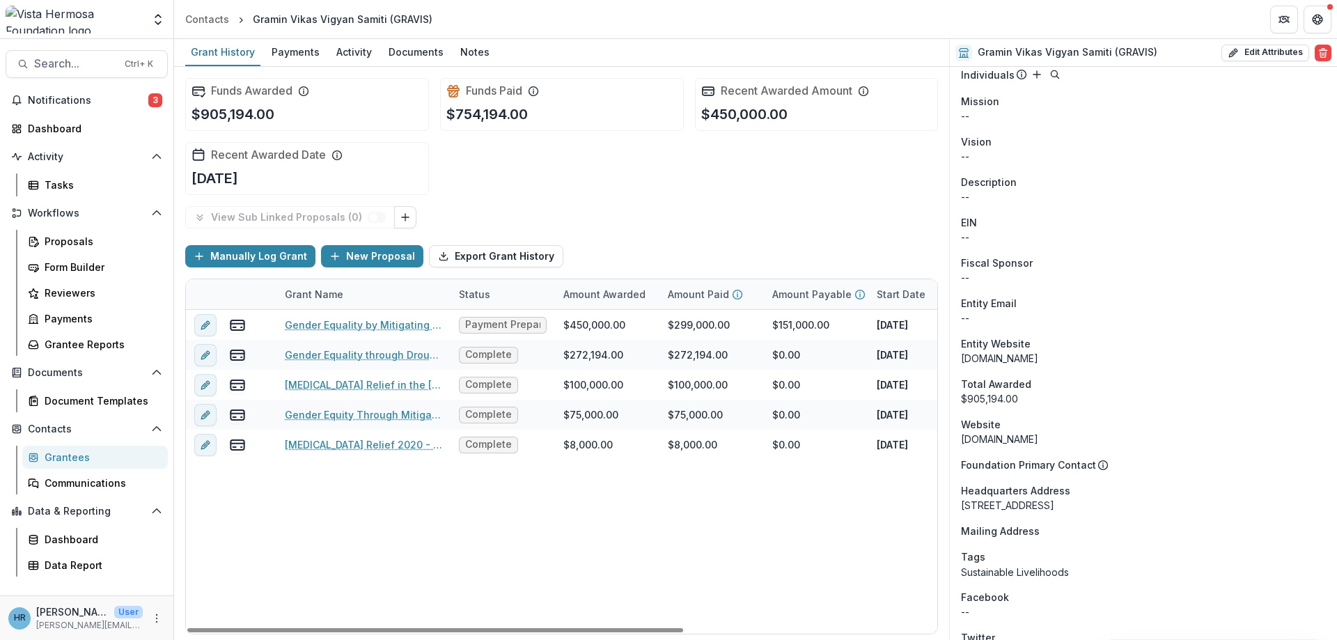
click at [992, 234] on div "--" at bounding box center [1143, 237] width 365 height 15
click at [1285, 54] on button "Edit Attributes" at bounding box center [1266, 53] width 88 height 17
select select
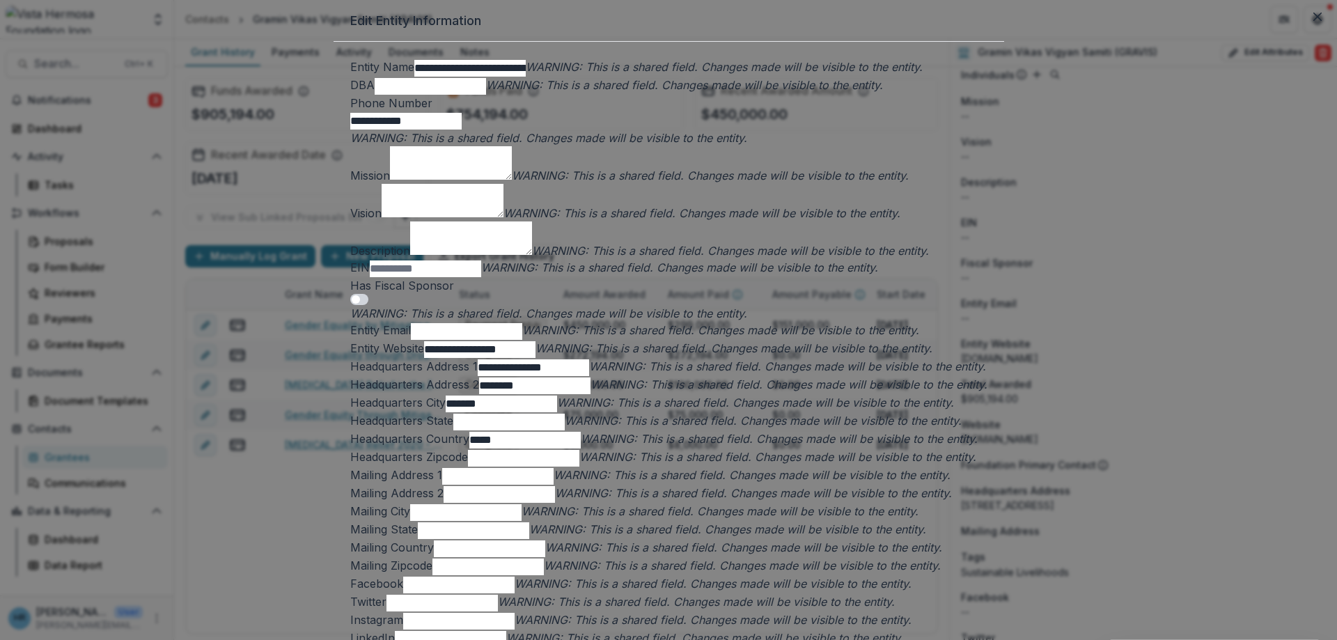
click at [462, 130] on input "**********" at bounding box center [405, 121] width 111 height 17
type input "**********"
click at [512, 180] on textarea "Mission" at bounding box center [451, 162] width 122 height 33
click at [481, 260] on input "EIN" at bounding box center [425, 268] width 111 height 17
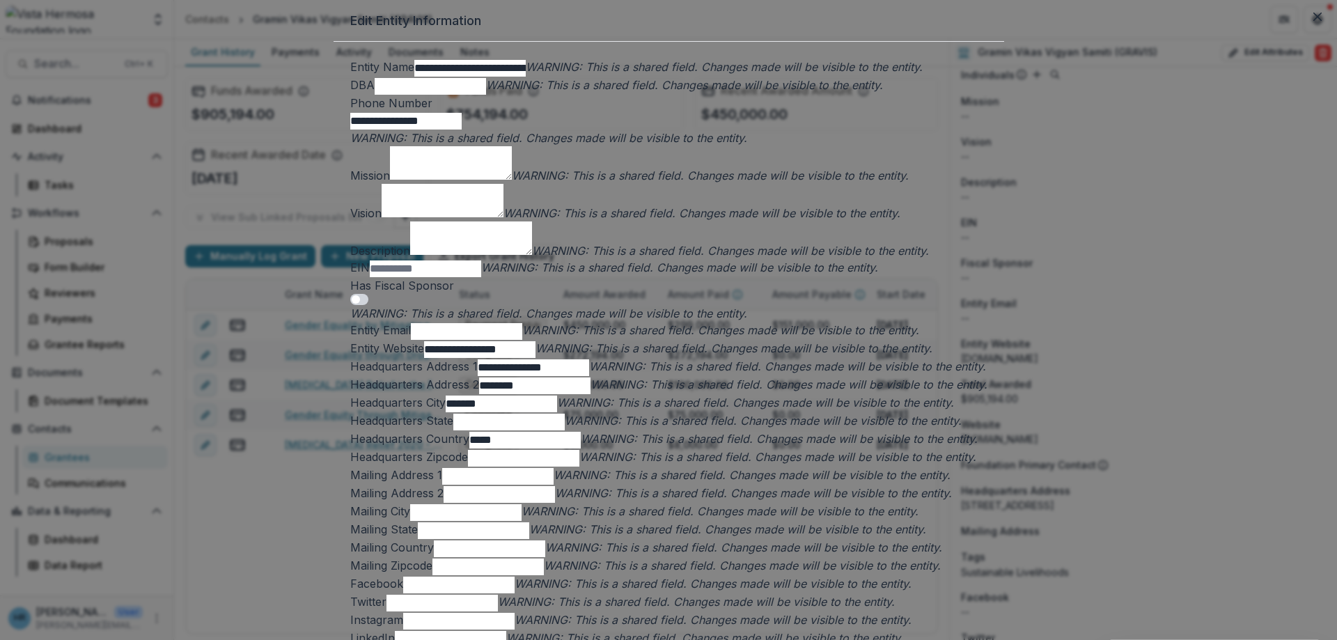
paste input "**********"
type input "**********"
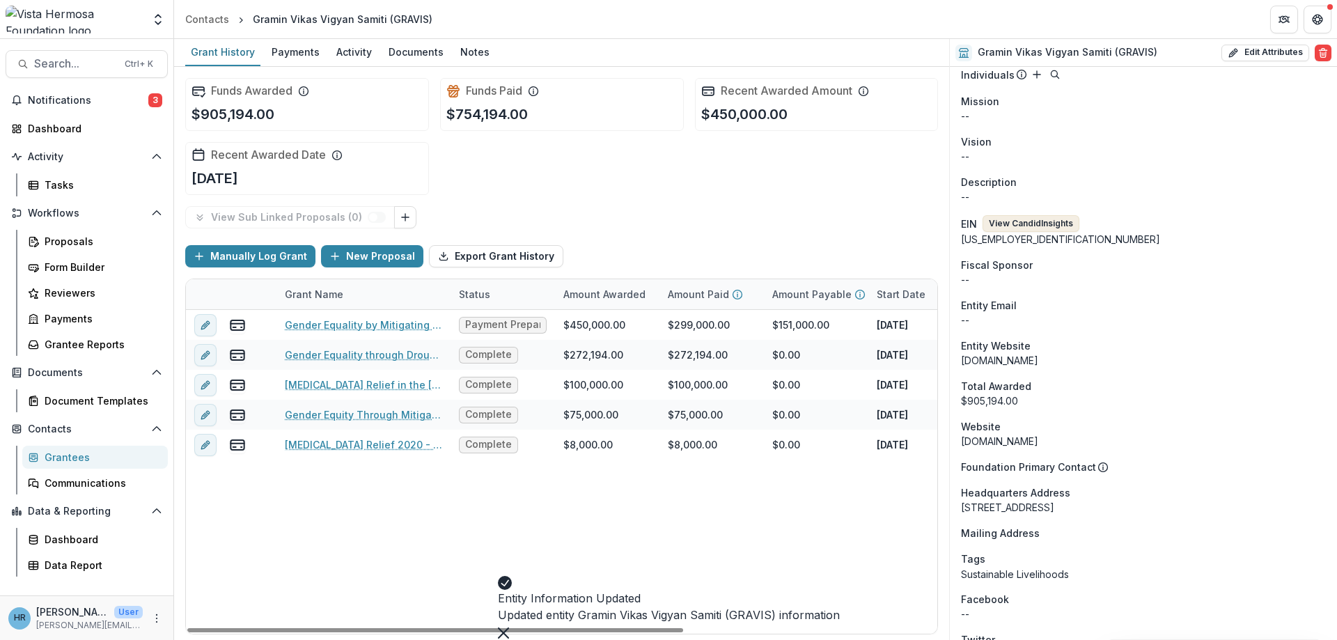
click at [1015, 217] on button "View Candid Insights" at bounding box center [1031, 223] width 97 height 17
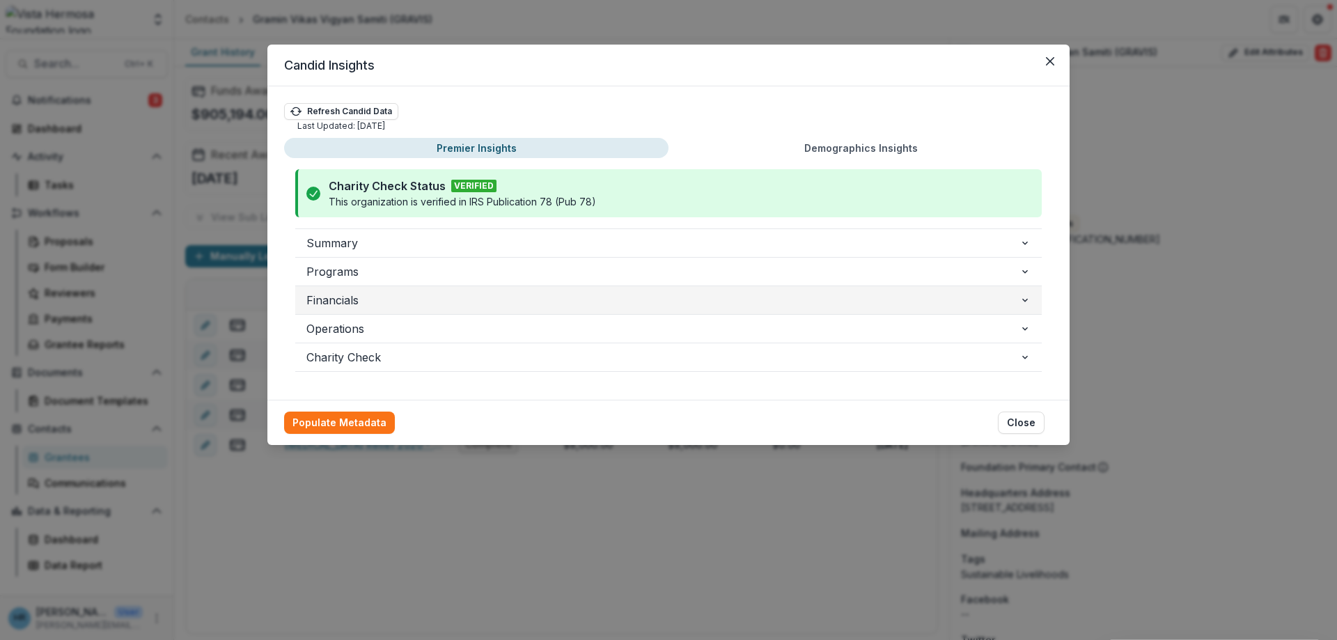
click at [366, 306] on span "Financials" at bounding box center [662, 300] width 713 height 17
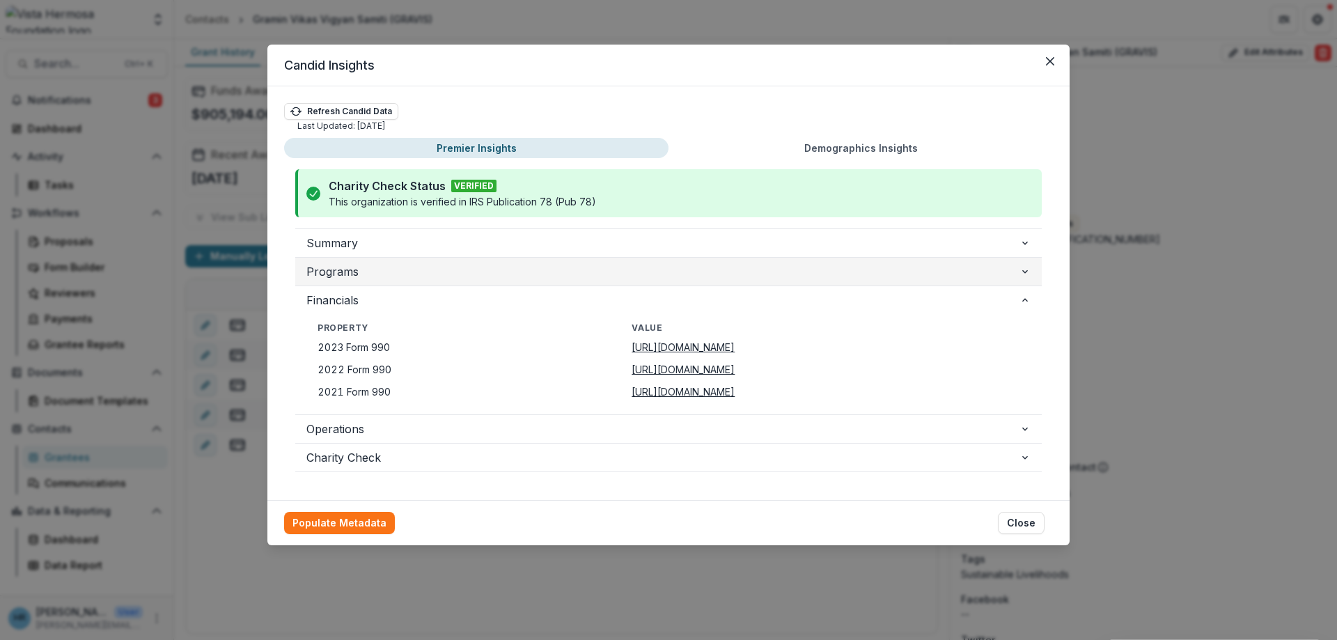
click at [453, 275] on span "Programs" at bounding box center [662, 271] width 713 height 17
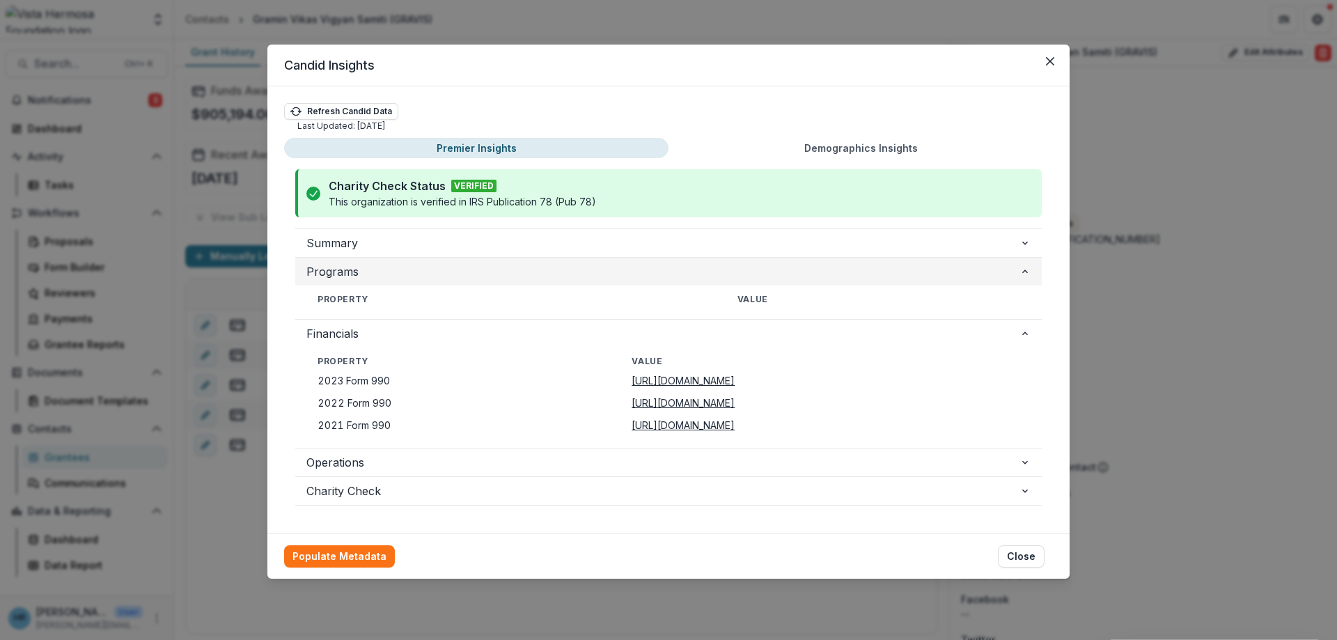
click at [453, 275] on span "Programs" at bounding box center [662, 271] width 713 height 17
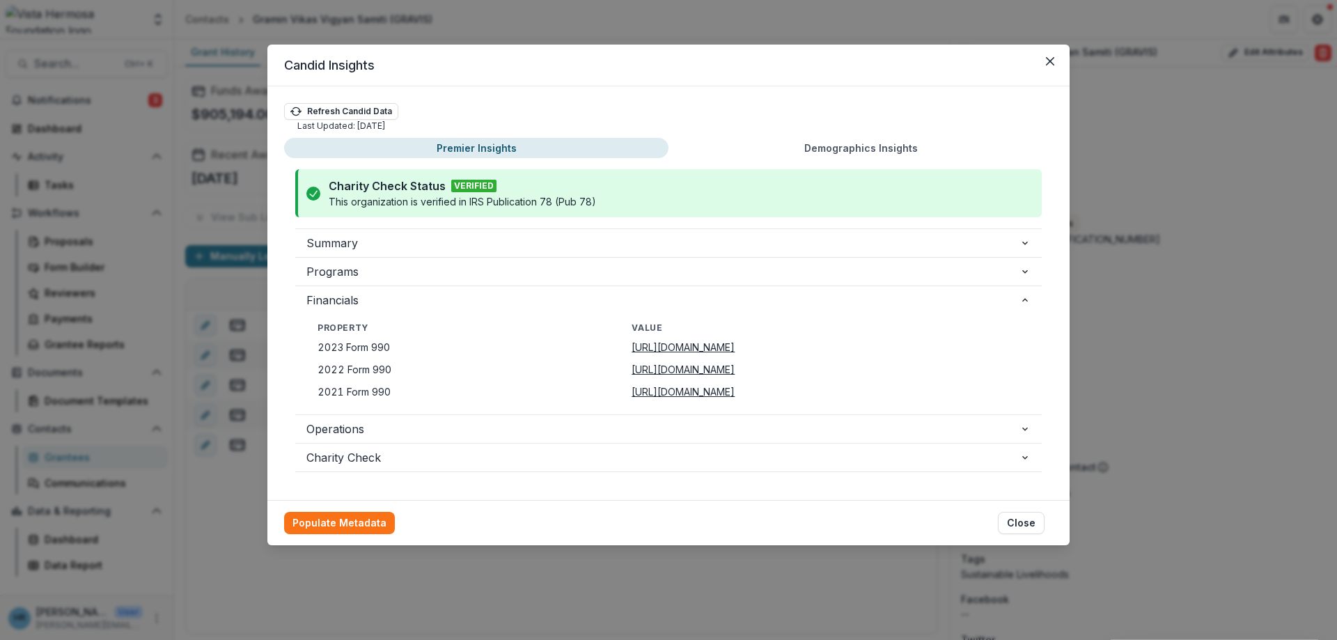
click at [632, 349] on u "[URL][DOMAIN_NAME]" at bounding box center [683, 347] width 103 height 12
